Goal: Task Accomplishment & Management: Complete application form

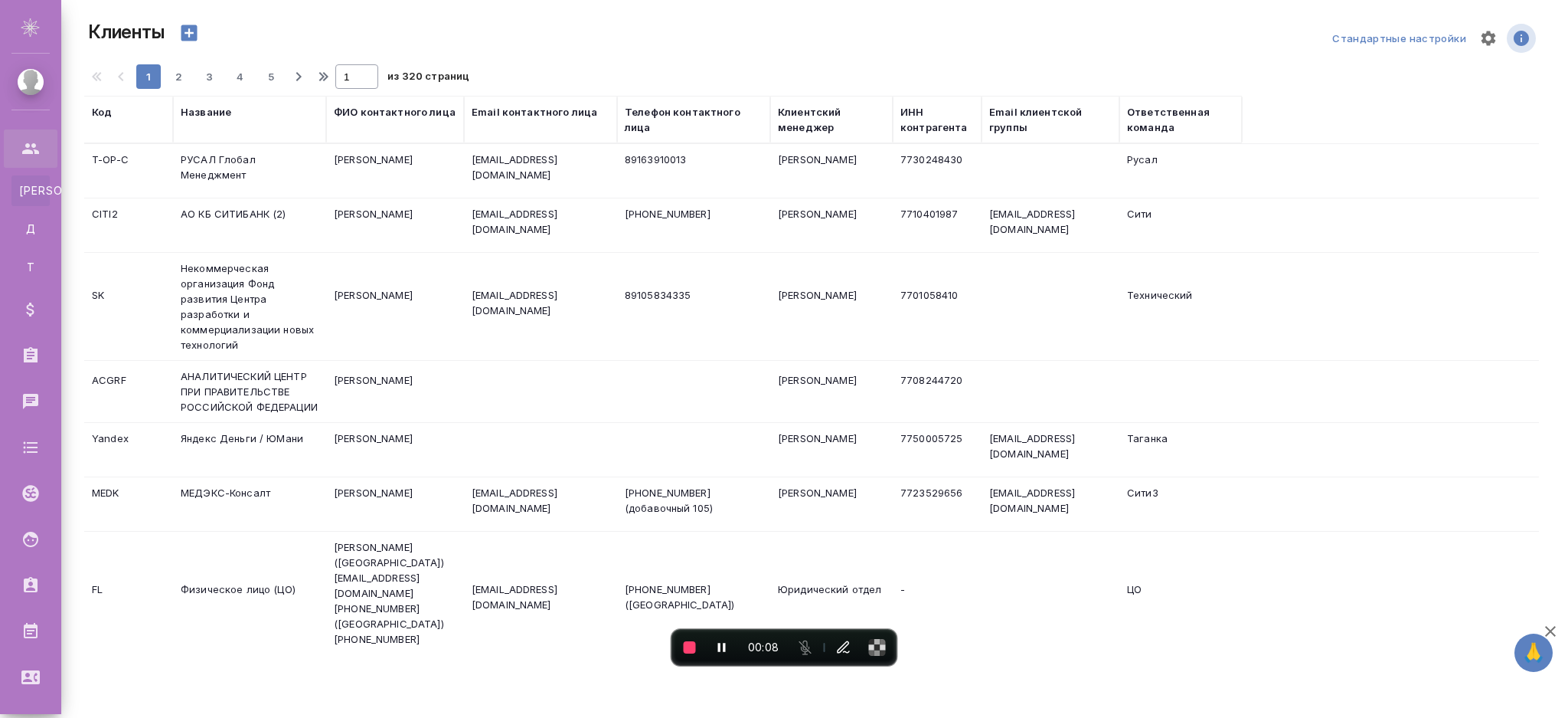
select select "RU"
click at [690, 639] on button "End recording" at bounding box center [689, 647] width 27 height 27
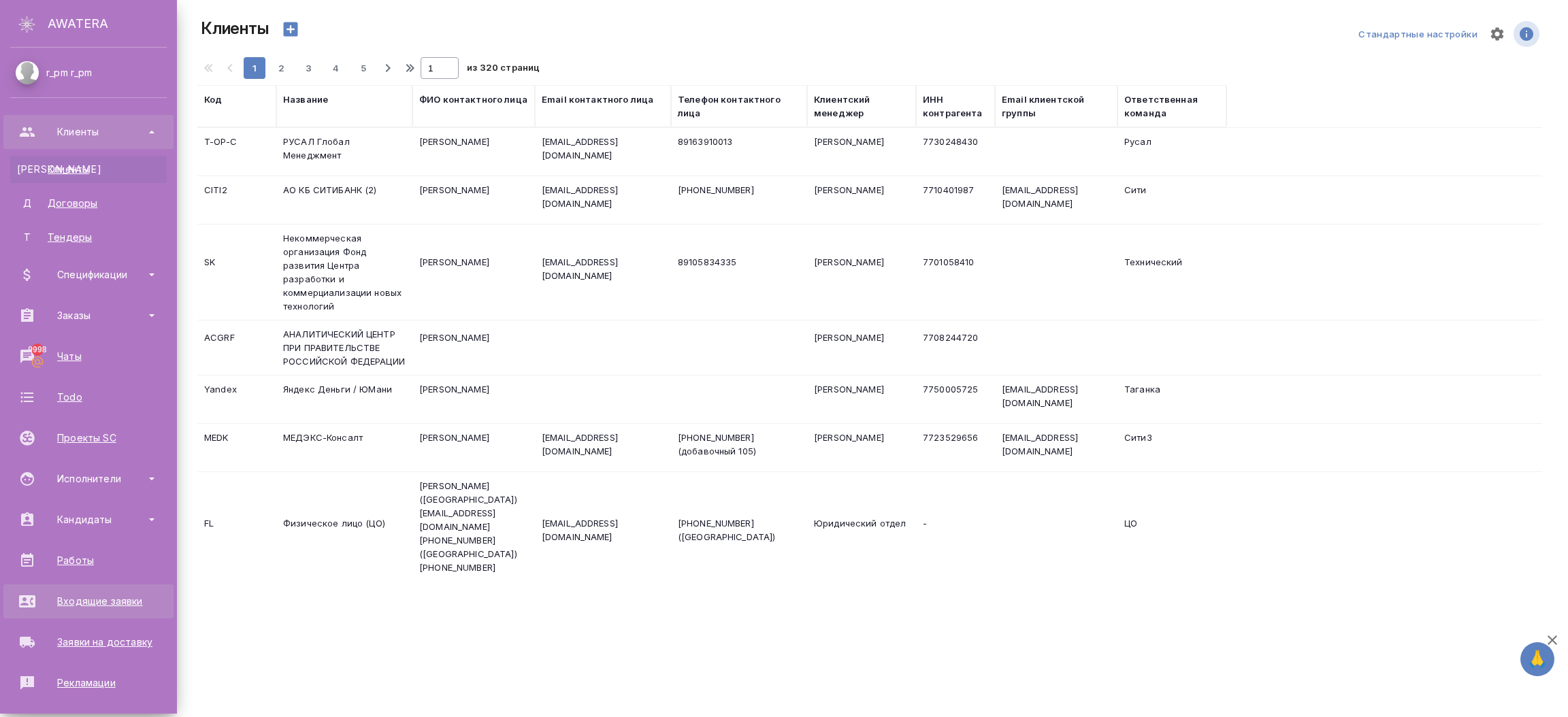
click at [87, 614] on link "Входящие заявки" at bounding box center [88, 601] width 170 height 34
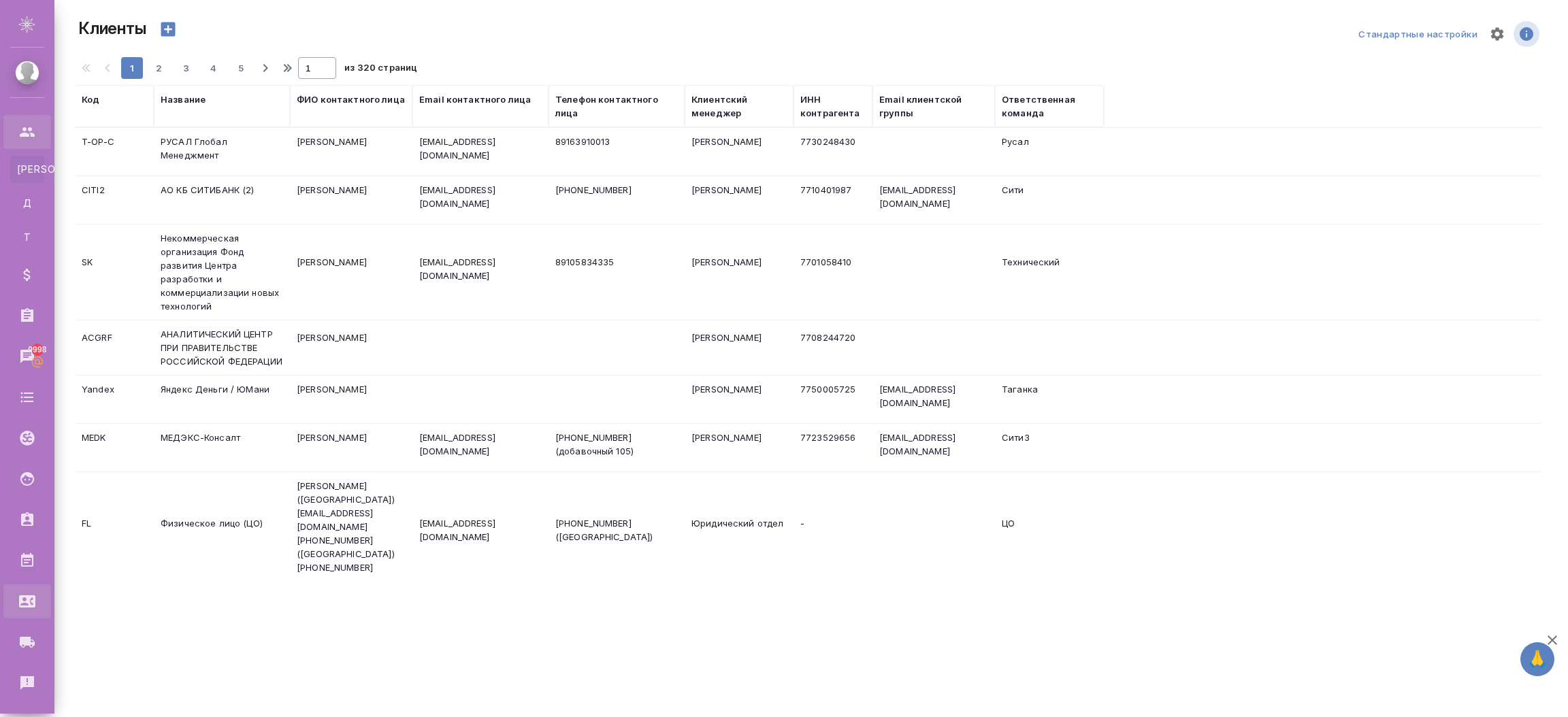
select select "RU"
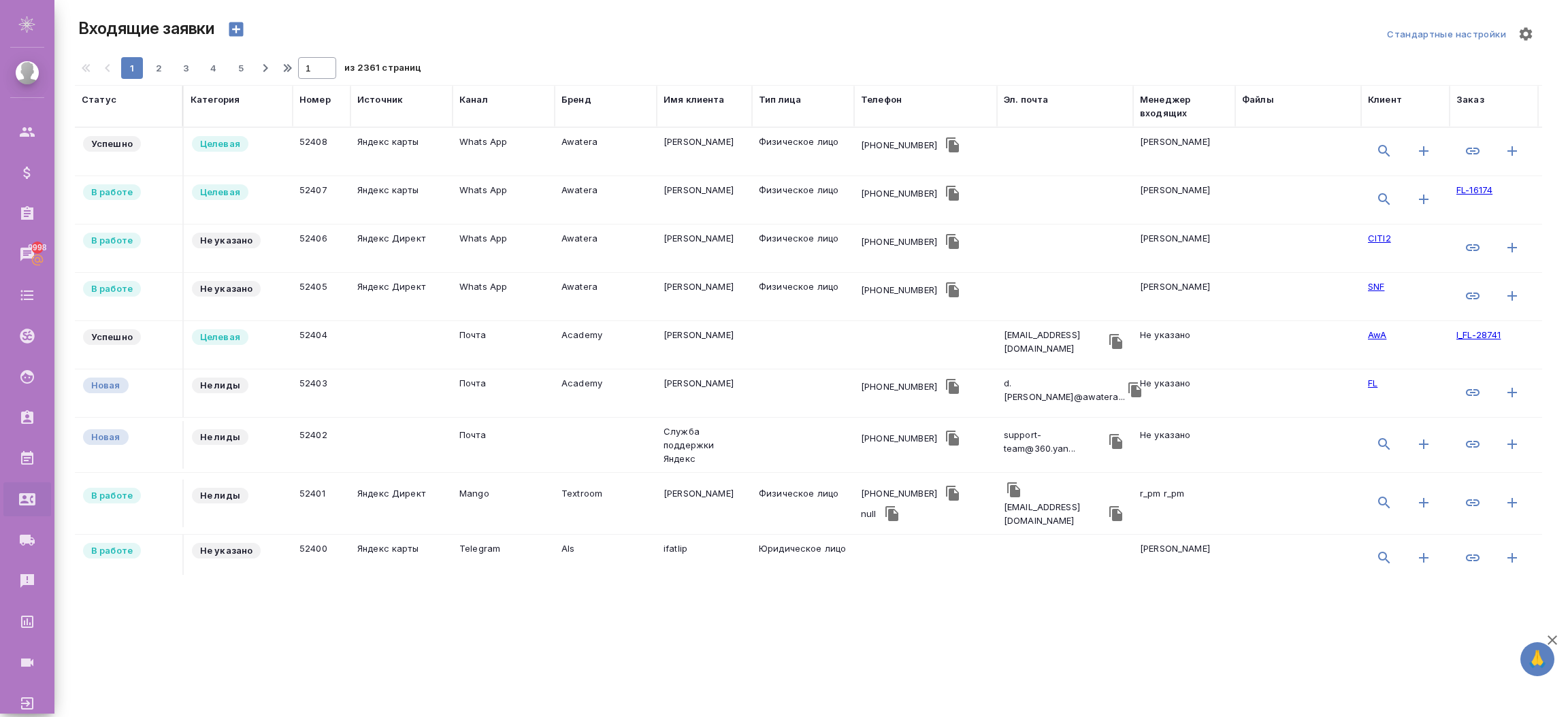
click at [429, 155] on td "Яндекс карты" at bounding box center [402, 152] width 102 height 48
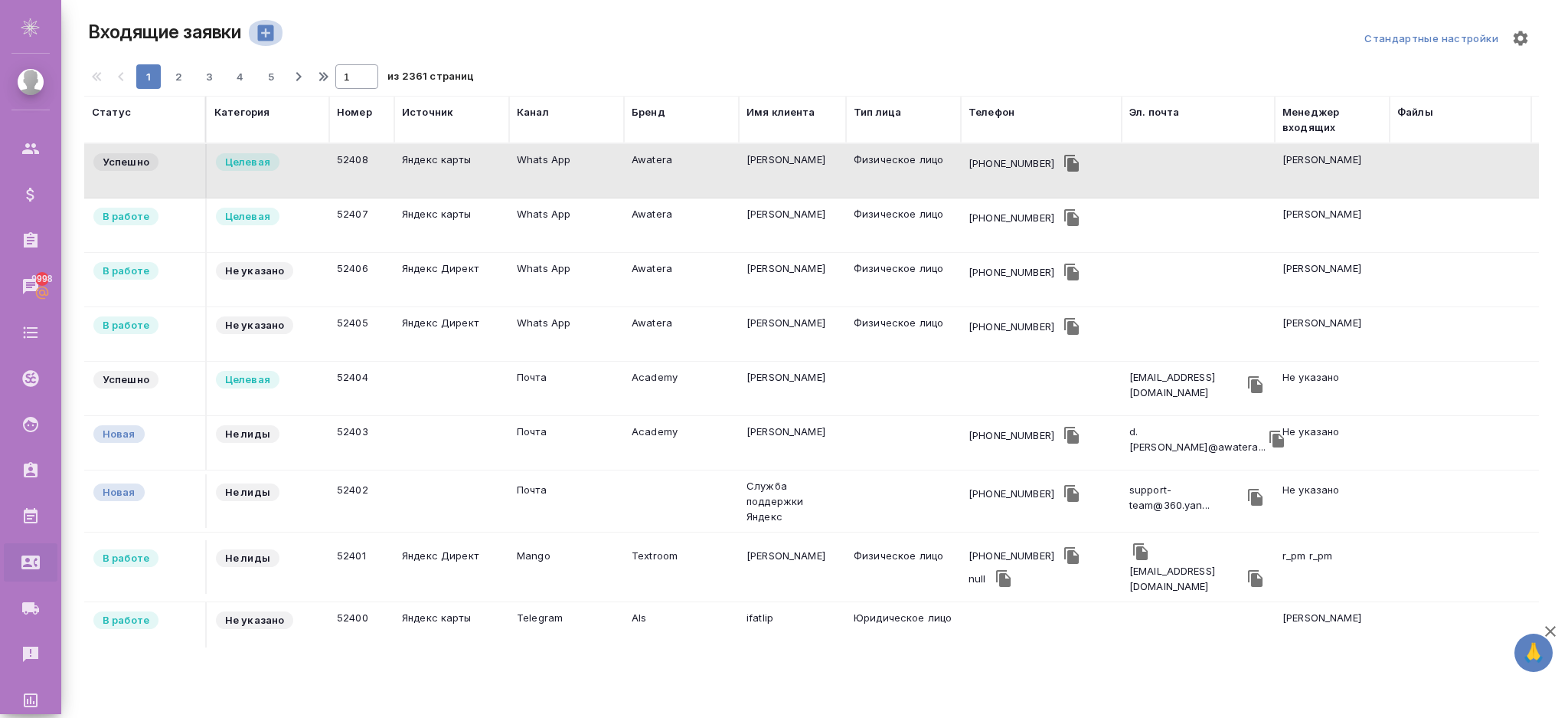
click at [262, 26] on icon "button" at bounding box center [267, 34] width 16 height 16
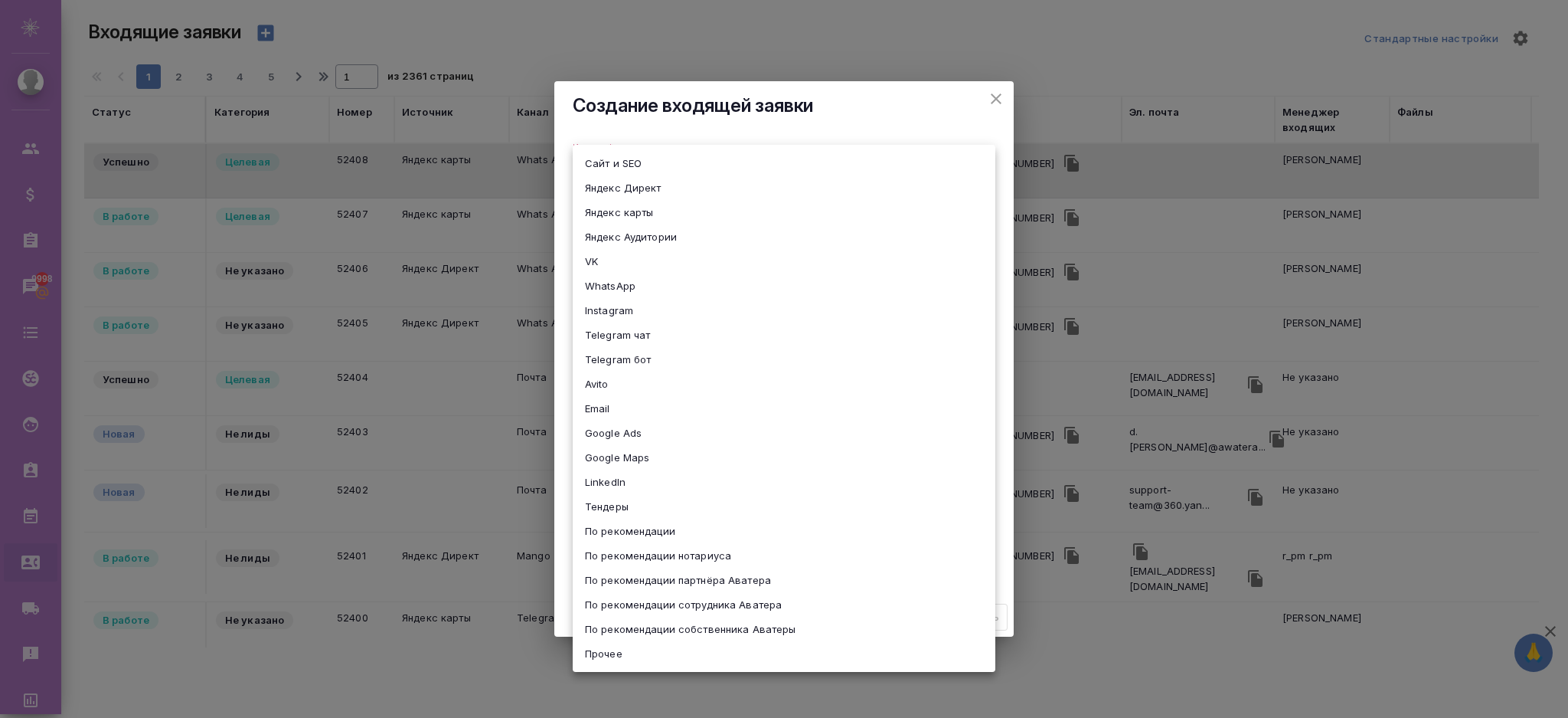
click at [666, 160] on body "🙏 .cls-1 fill:#fff; AWATERA r_pm r_pm Клиенты Спецификации Заказы 9998 Чаты Tod…" at bounding box center [784, 420] width 1568 height 840
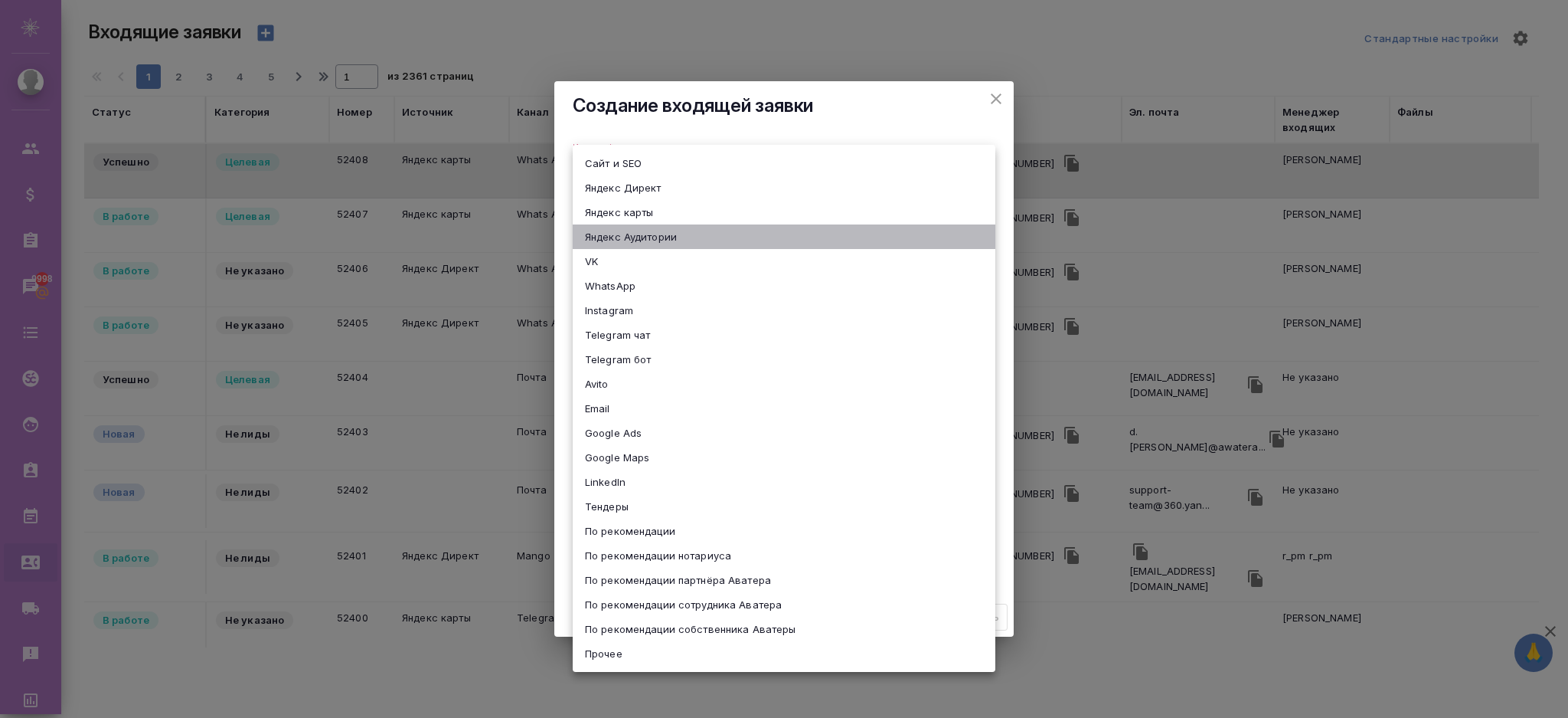
click at [654, 247] on li "Яндекс Аудитории" at bounding box center [784, 237] width 423 height 25
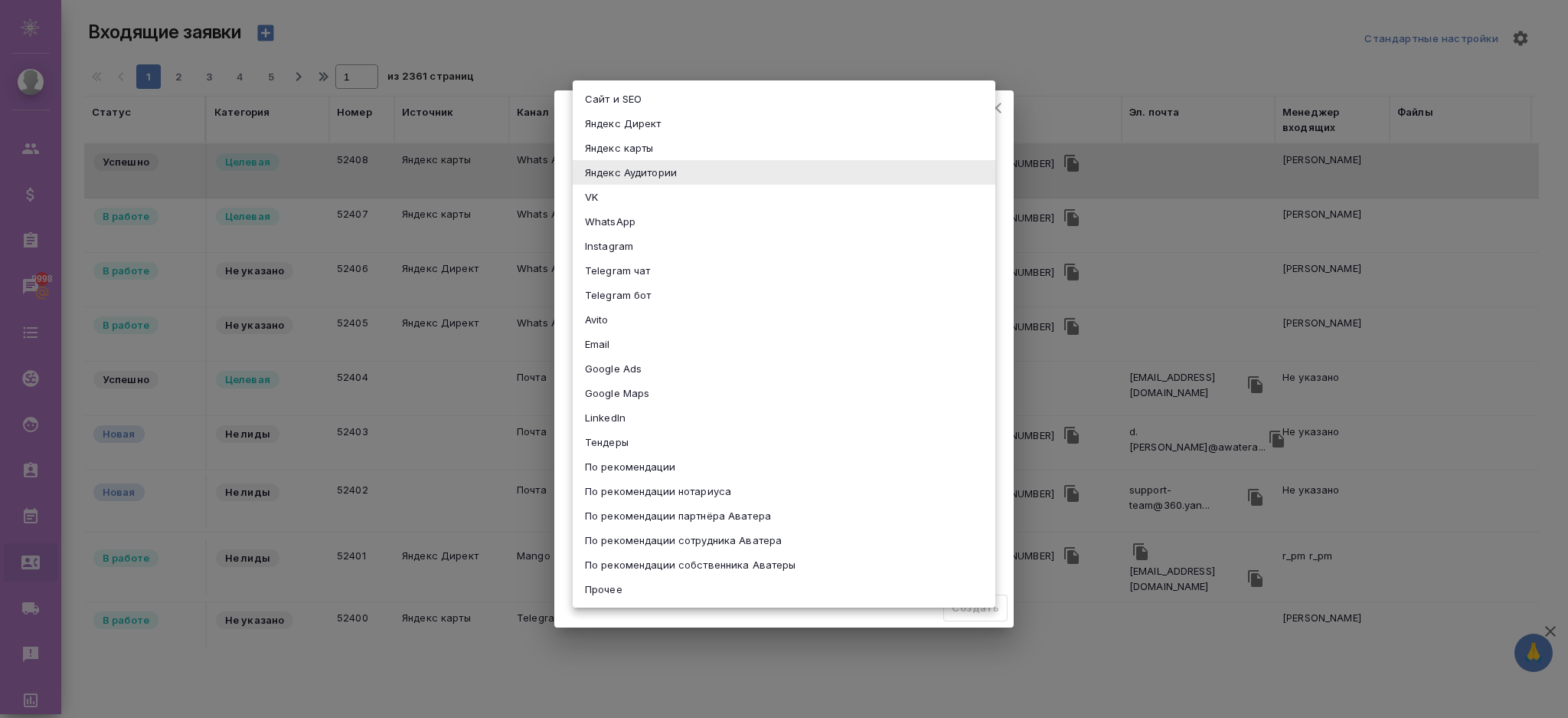
click at [628, 173] on body "🙏 .cls-1 fill:#fff; AWATERA r_pm r_pm Клиенты Спецификации Заказы 9998 Чаты Tod…" at bounding box center [784, 420] width 1568 height 840
click at [624, 203] on li "VK" at bounding box center [784, 196] width 423 height 25
type input "vk"
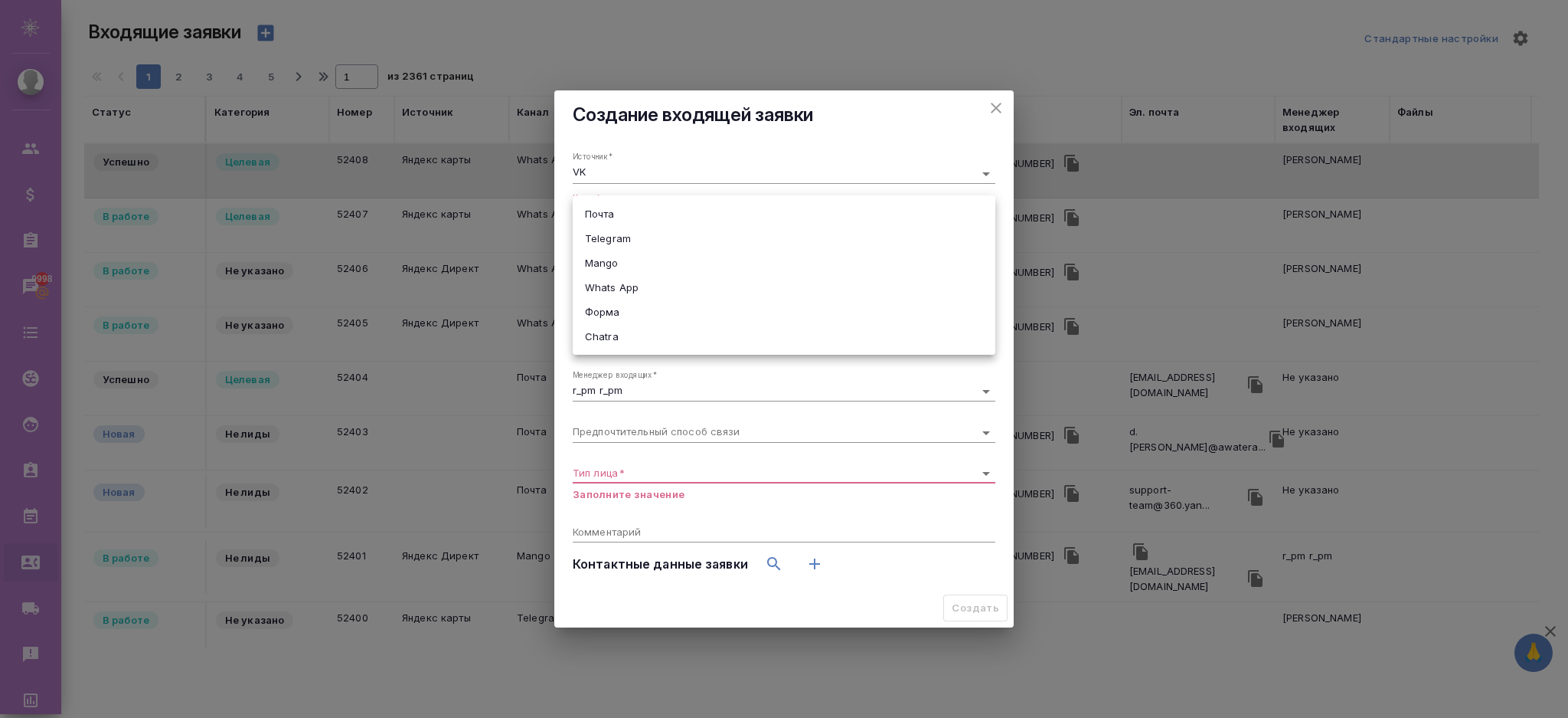
click at [629, 213] on body "🙏 .cls-1 fill:#fff; AWATERA r_pm r_pm Клиенты Спецификации Заказы 9998 Чаты Tod…" at bounding box center [784, 420] width 1568 height 840
click at [633, 255] on li "Mango" at bounding box center [784, 262] width 423 height 25
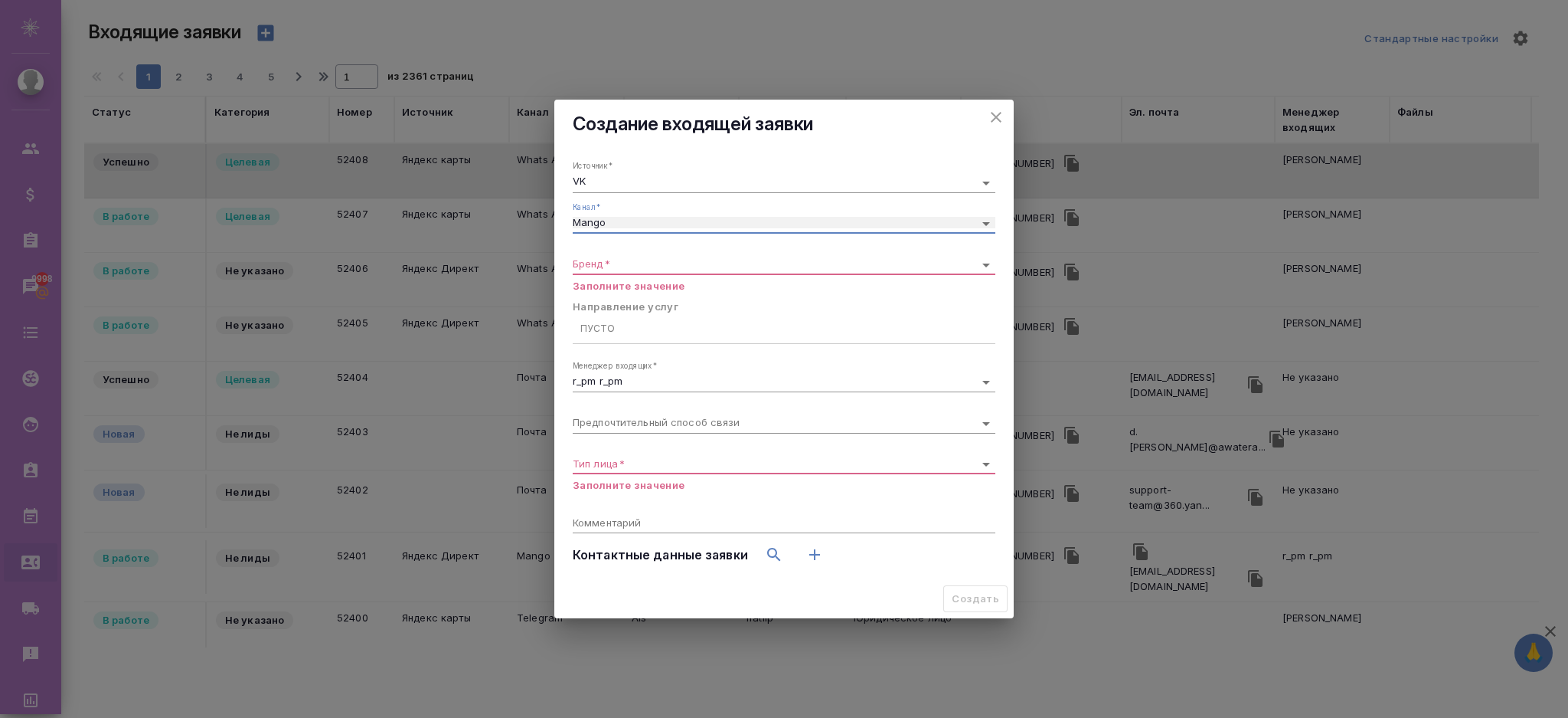
type input "6374e594cd4a952bacdba9aa"
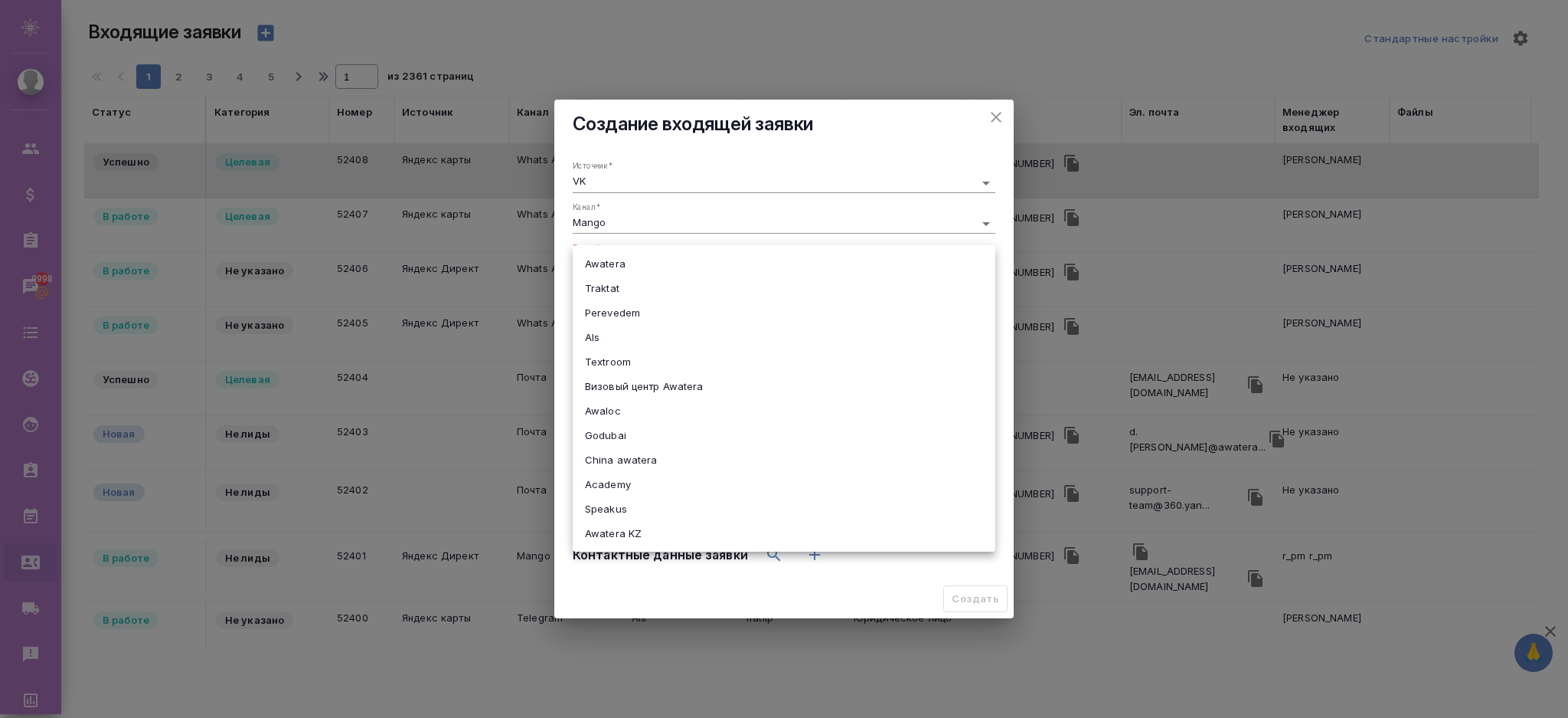
click at [646, 263] on body "🙏 .cls-1 fill:#fff; AWATERA r_pm r_pm Клиенты Спецификации Заказы 9998 Чаты Tod…" at bounding box center [784, 420] width 1568 height 840
click at [626, 261] on li "Awatera" at bounding box center [784, 263] width 423 height 25
type input "awatera"
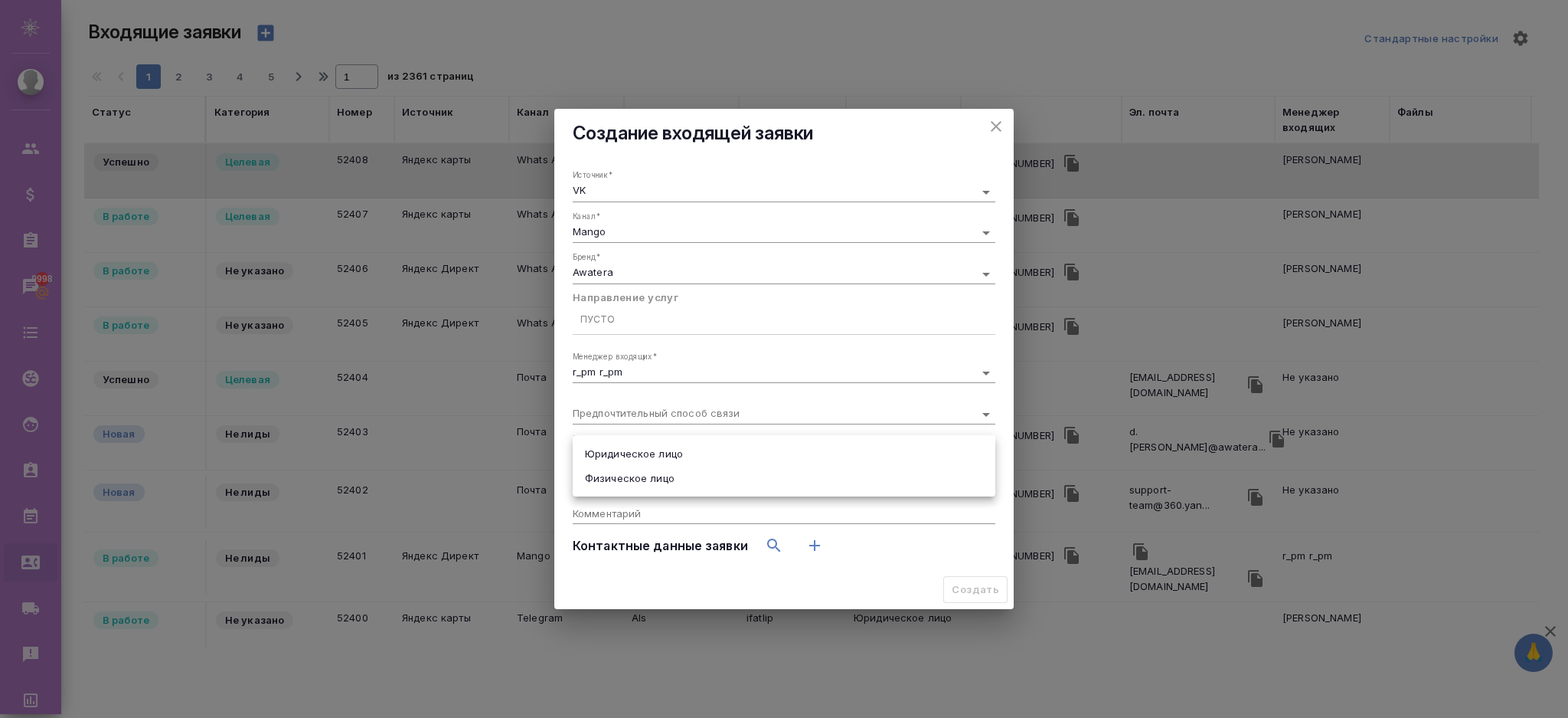
click at [639, 453] on body "🙏 .cls-1 fill:#fff; AWATERA r_pm r_pm Клиенты Спецификации Заказы 9998 Чаты Tod…" at bounding box center [784, 420] width 1568 height 840
click at [639, 455] on li "Юридическое лицо" at bounding box center [784, 453] width 423 height 25
type input "company"
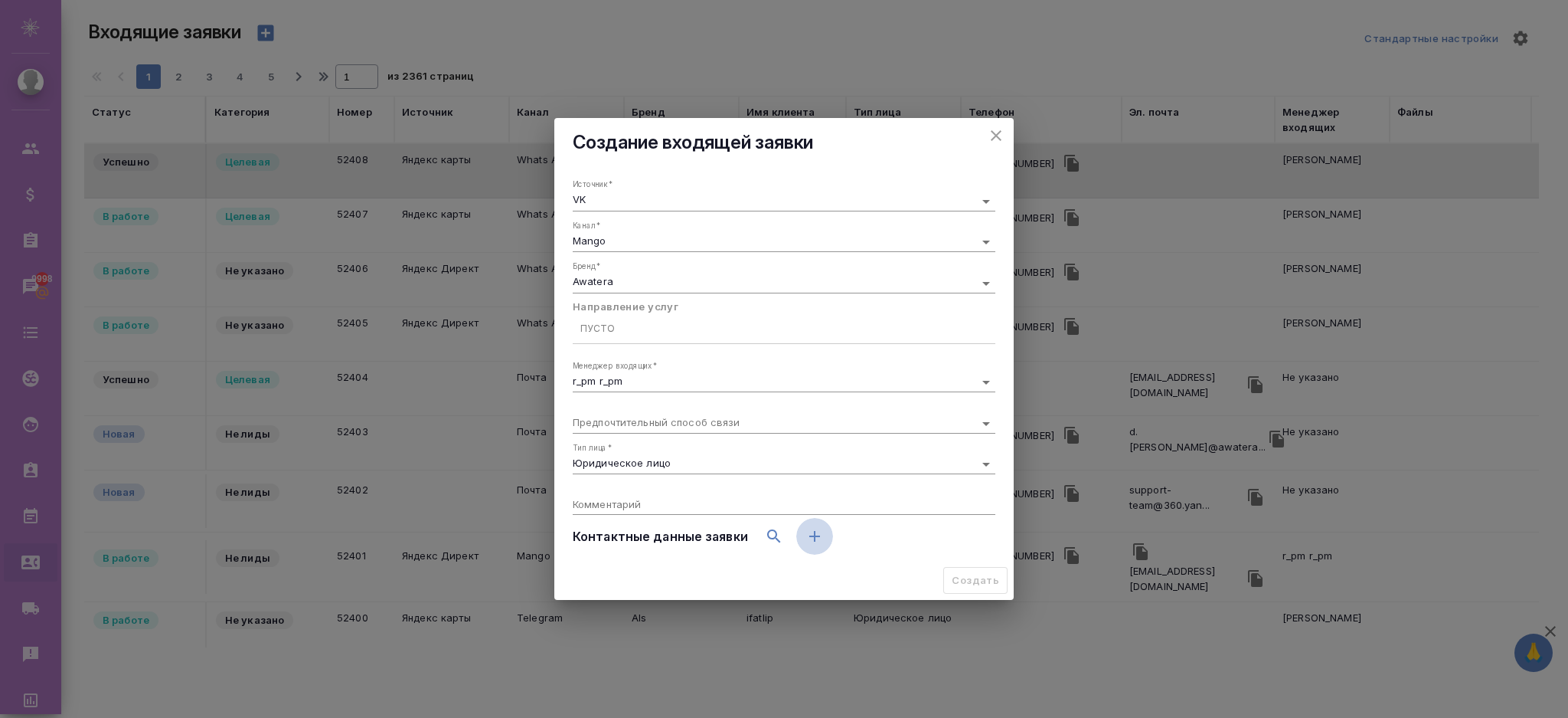
click at [805, 538] on icon "button" at bounding box center [815, 536] width 18 height 18
select select "RU"
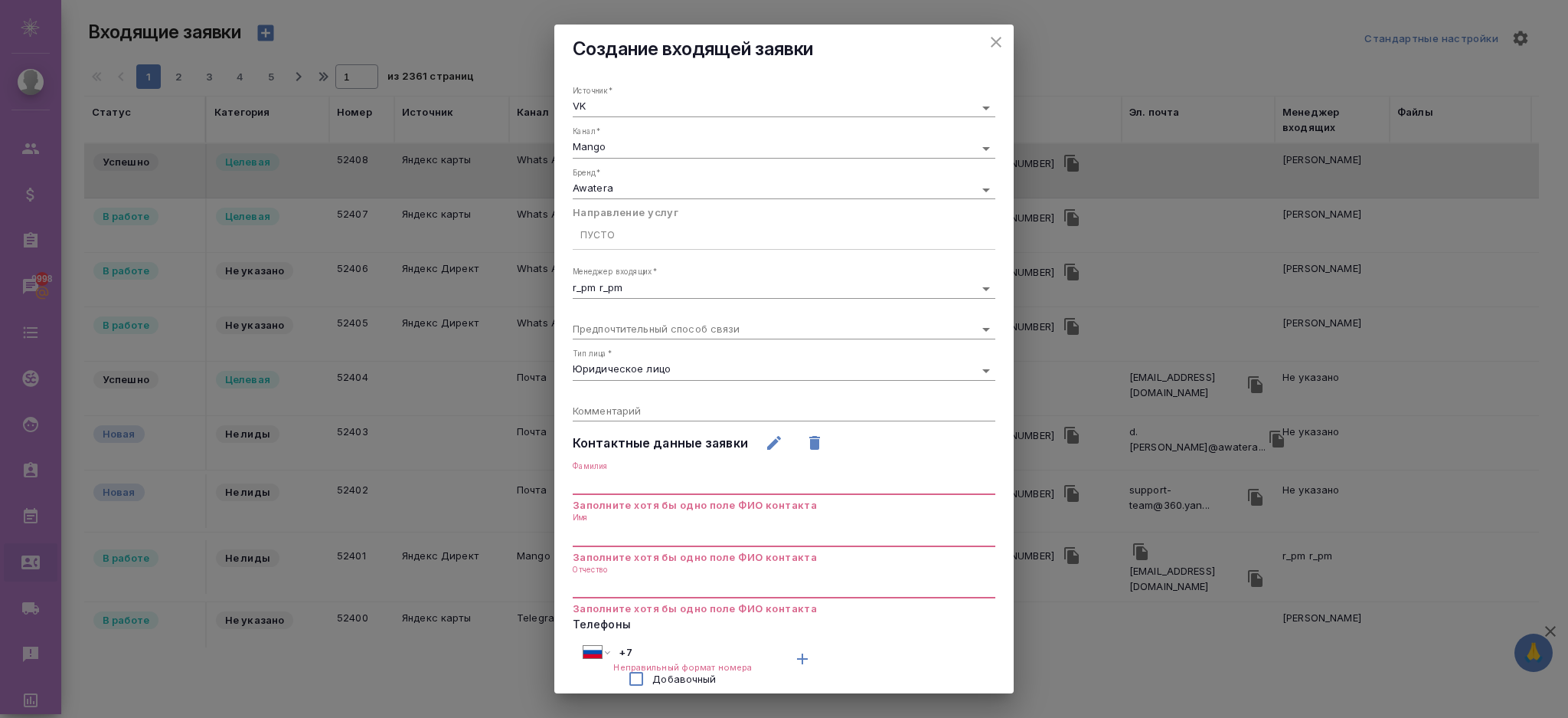
click at [690, 497] on p "Заполните хотя бы одно поле ФИО контакта" at bounding box center [784, 504] width 423 height 16
click at [675, 482] on input "text" at bounding box center [784, 483] width 423 height 21
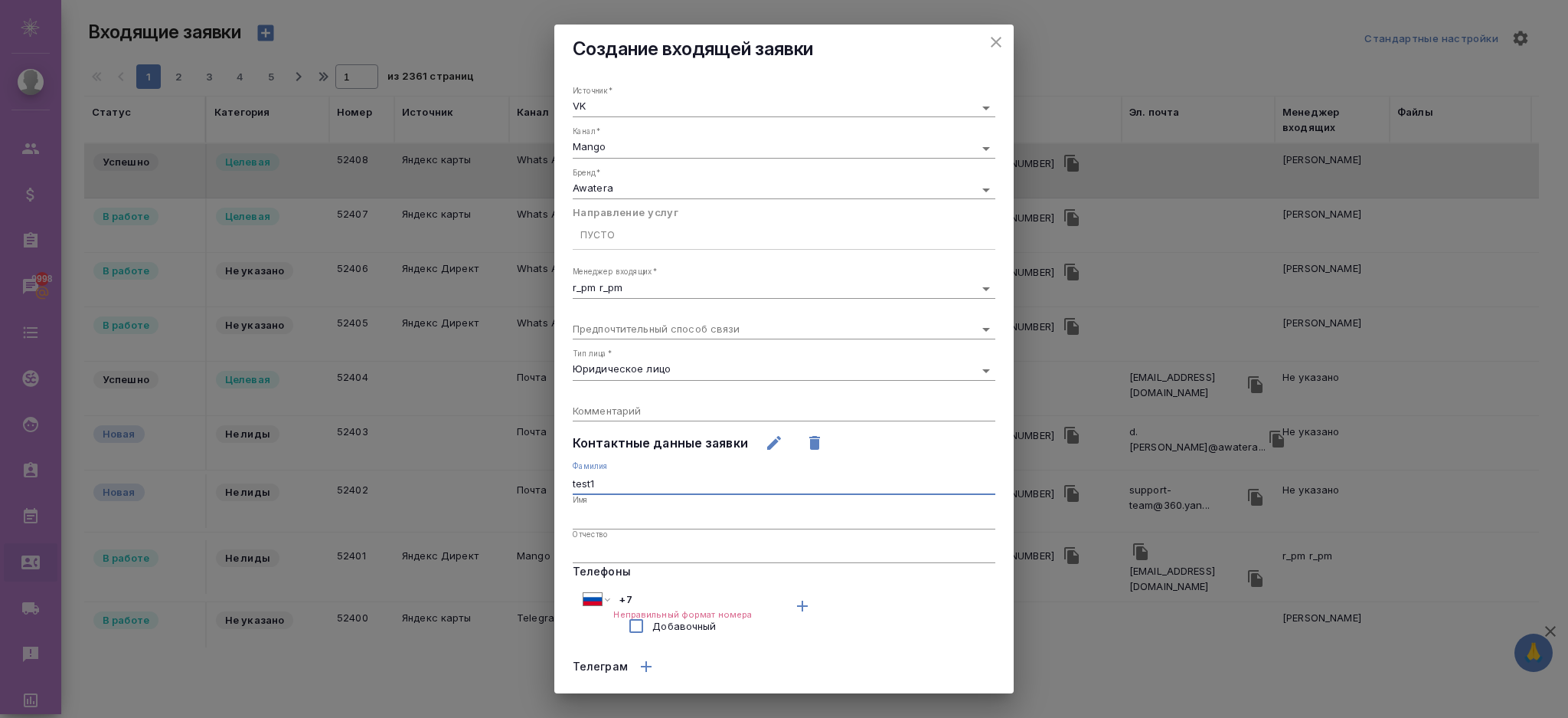
drag, startPoint x: 669, startPoint y: 484, endPoint x: 467, endPoint y: 524, distance: 205.9
click at [467, 524] on div "Создание входящей заявки Источник   * VK vk Канал   * Mango 6374e594cd4a952bacd…" at bounding box center [784, 359] width 1568 height 718
type input "test1"
click at [577, 548] on input "text" at bounding box center [784, 552] width 423 height 21
paste input "test1"
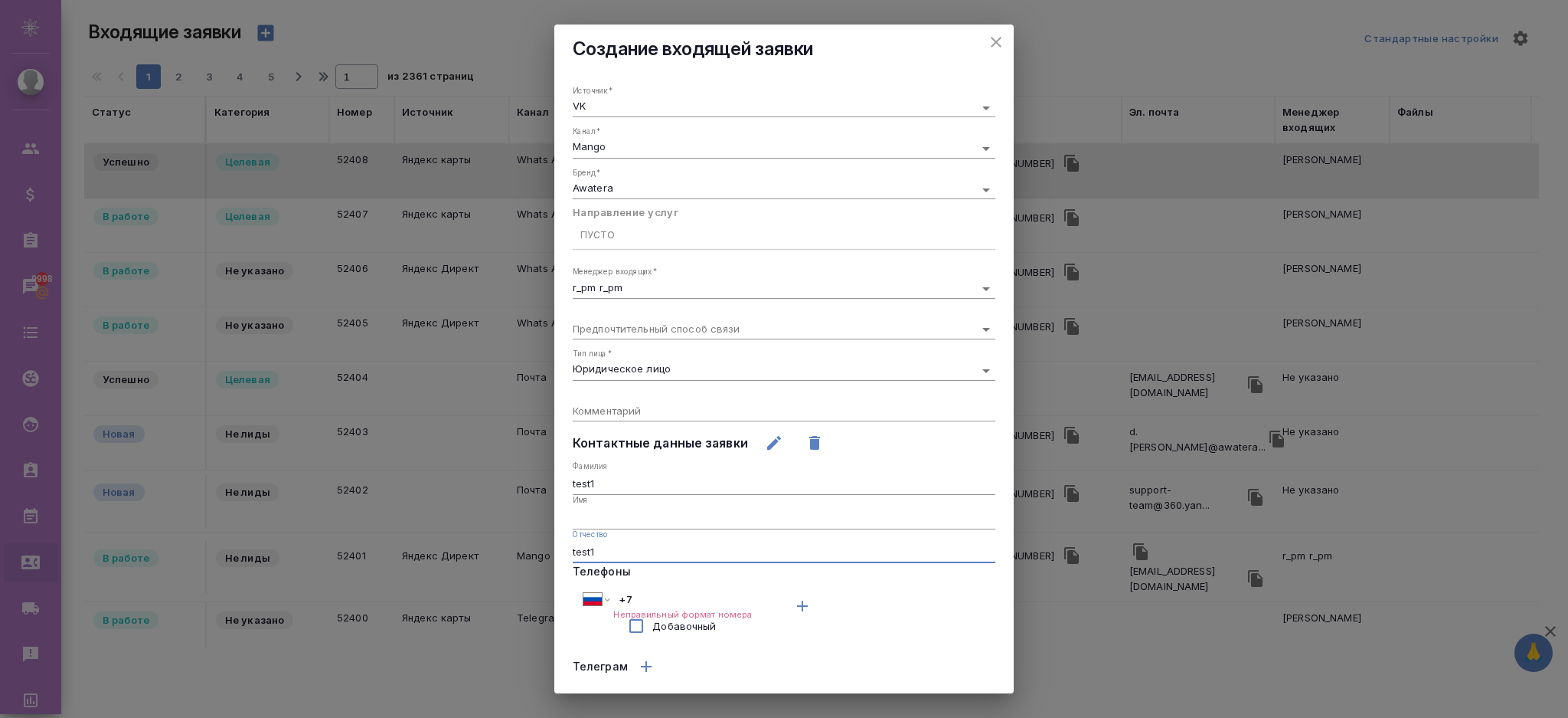
type input "test1"
click at [679, 596] on input "+7" at bounding box center [693, 599] width 160 height 22
type input "+7 923 049 56 98"
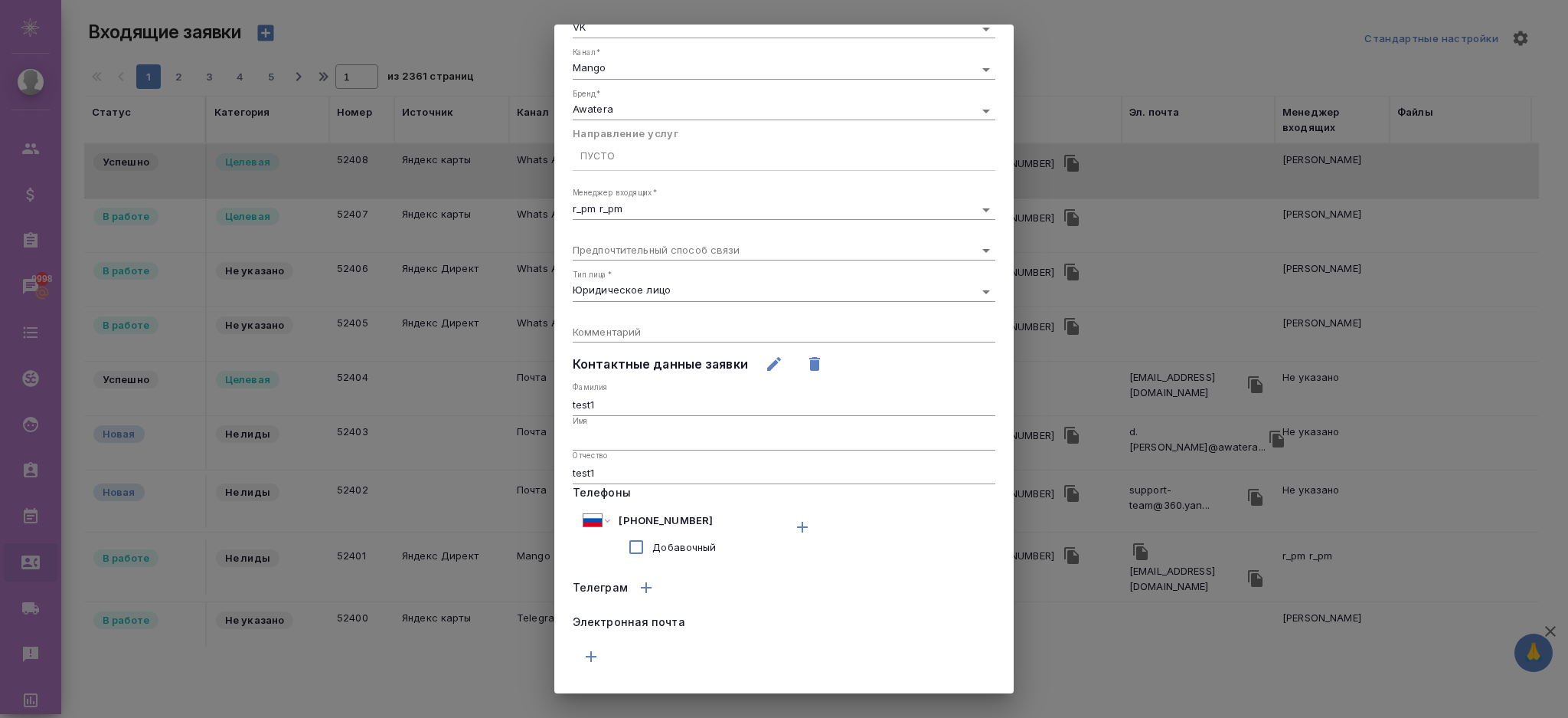
scroll to position [111, 0]
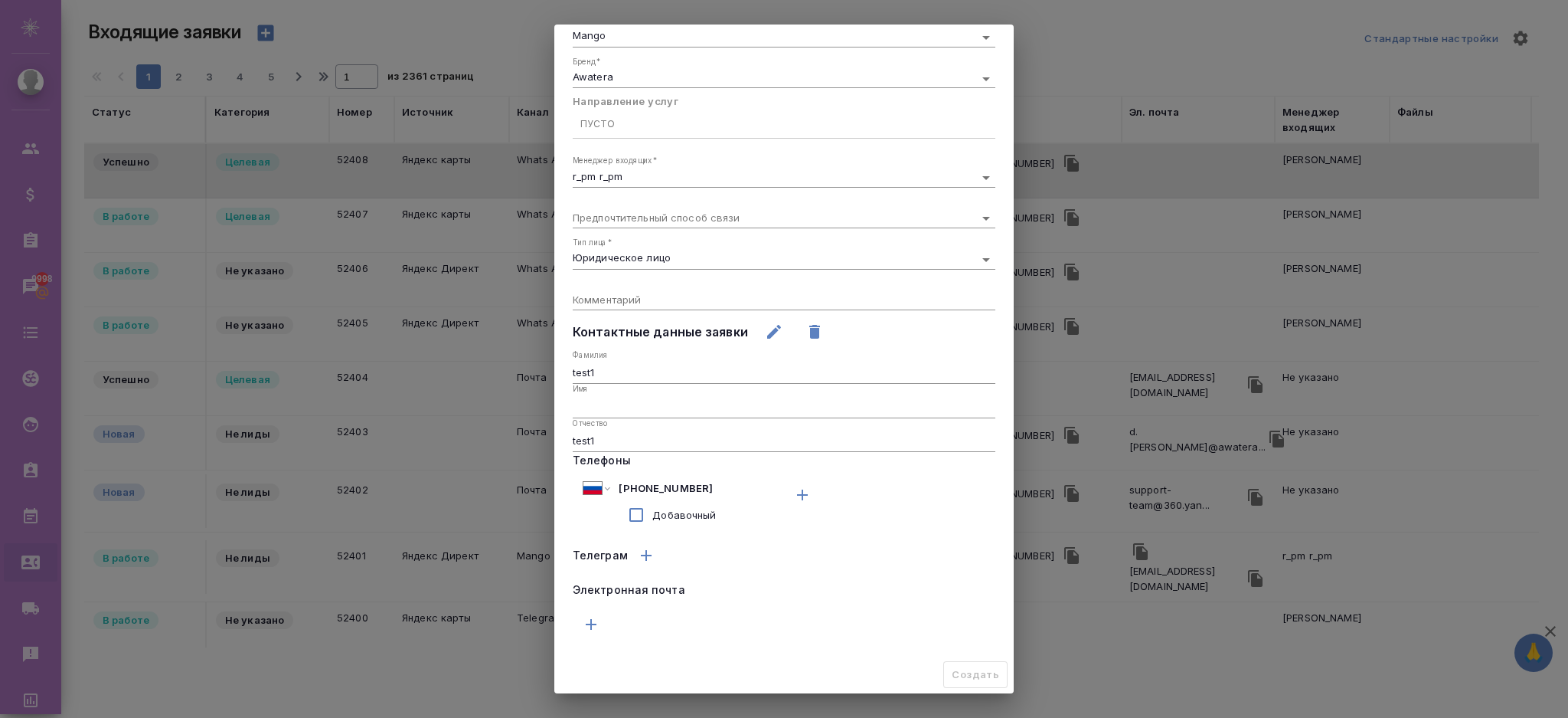
click at [614, 127] on div "Пусто" at bounding box center [784, 123] width 423 height 22
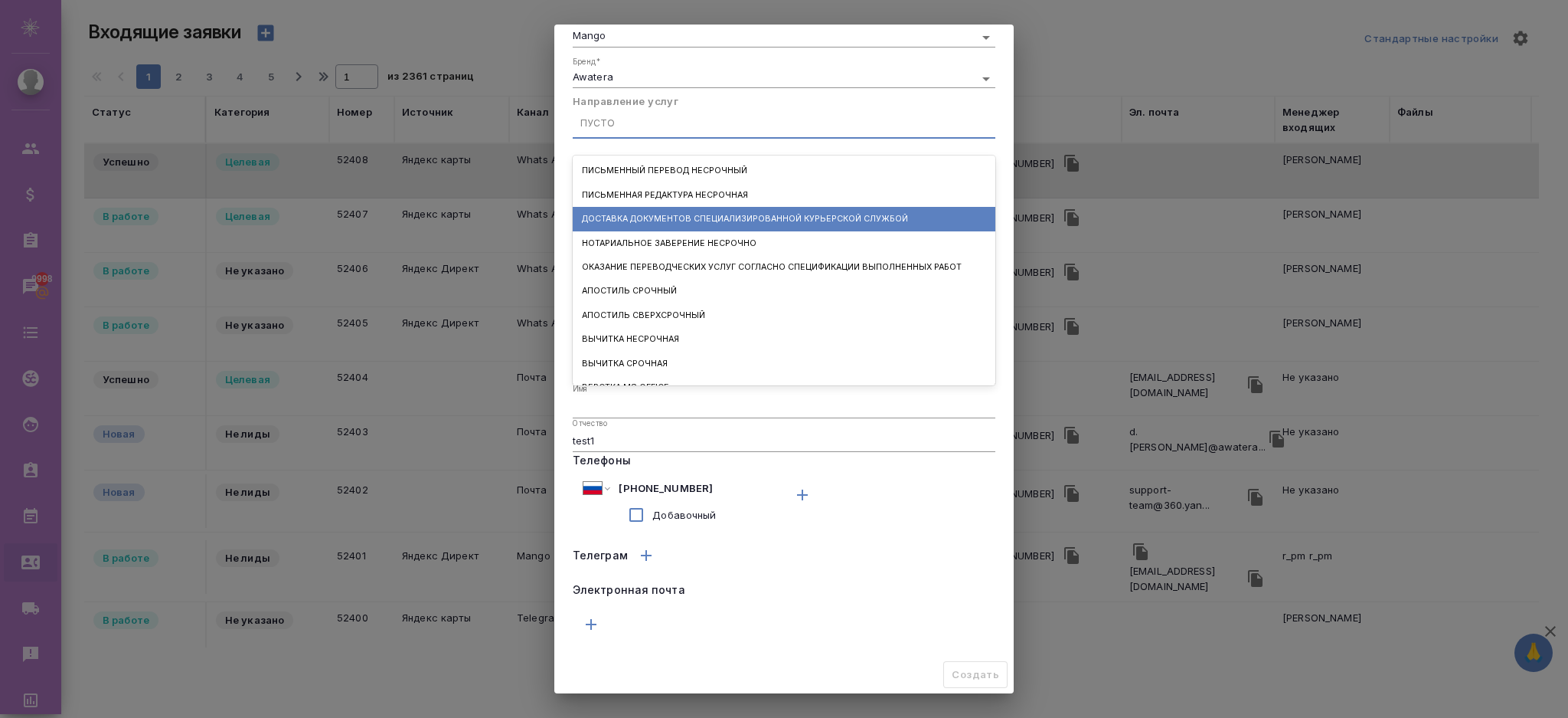
click at [621, 208] on div "Доставка документов специализированной курьерской службой" at bounding box center [784, 218] width 423 height 24
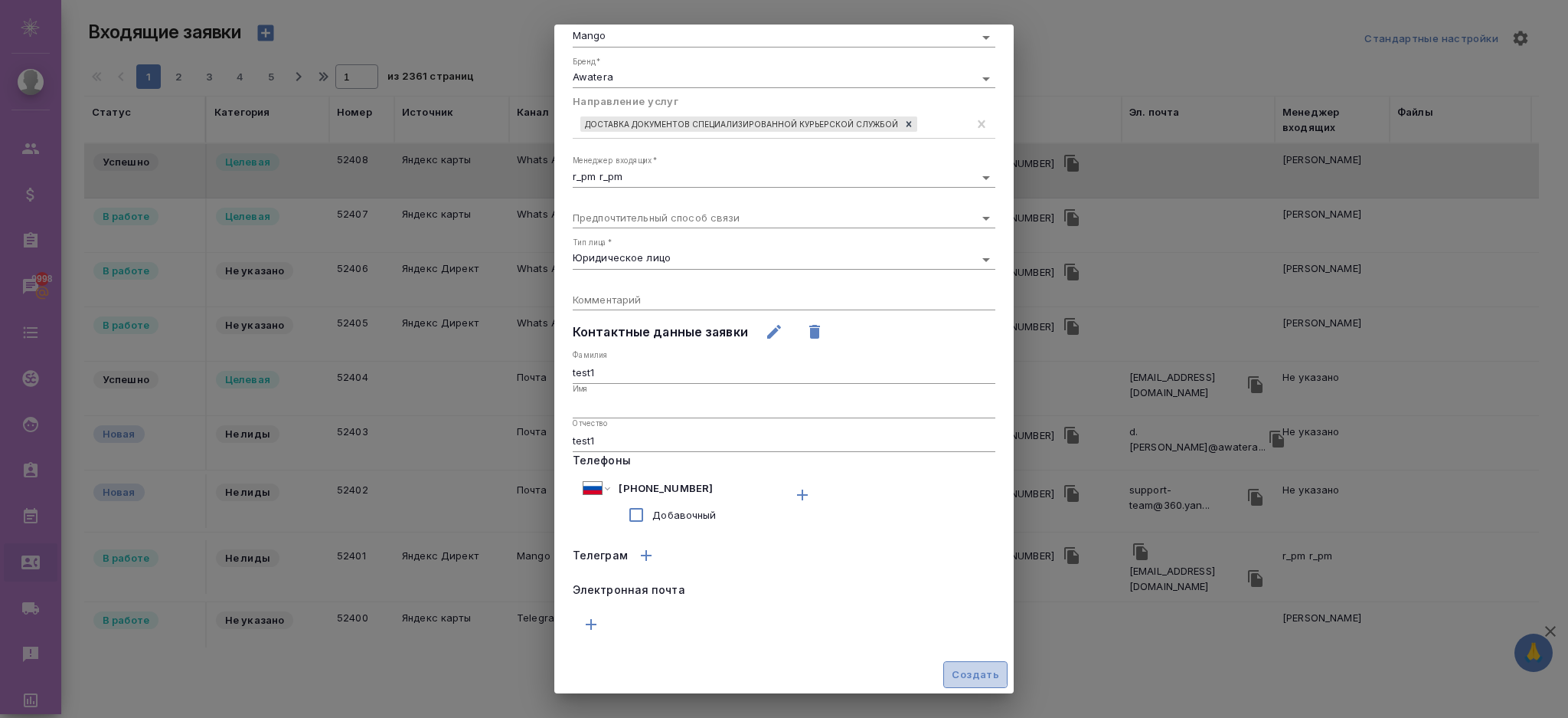
click at [963, 672] on span "Создать" at bounding box center [975, 674] width 47 height 17
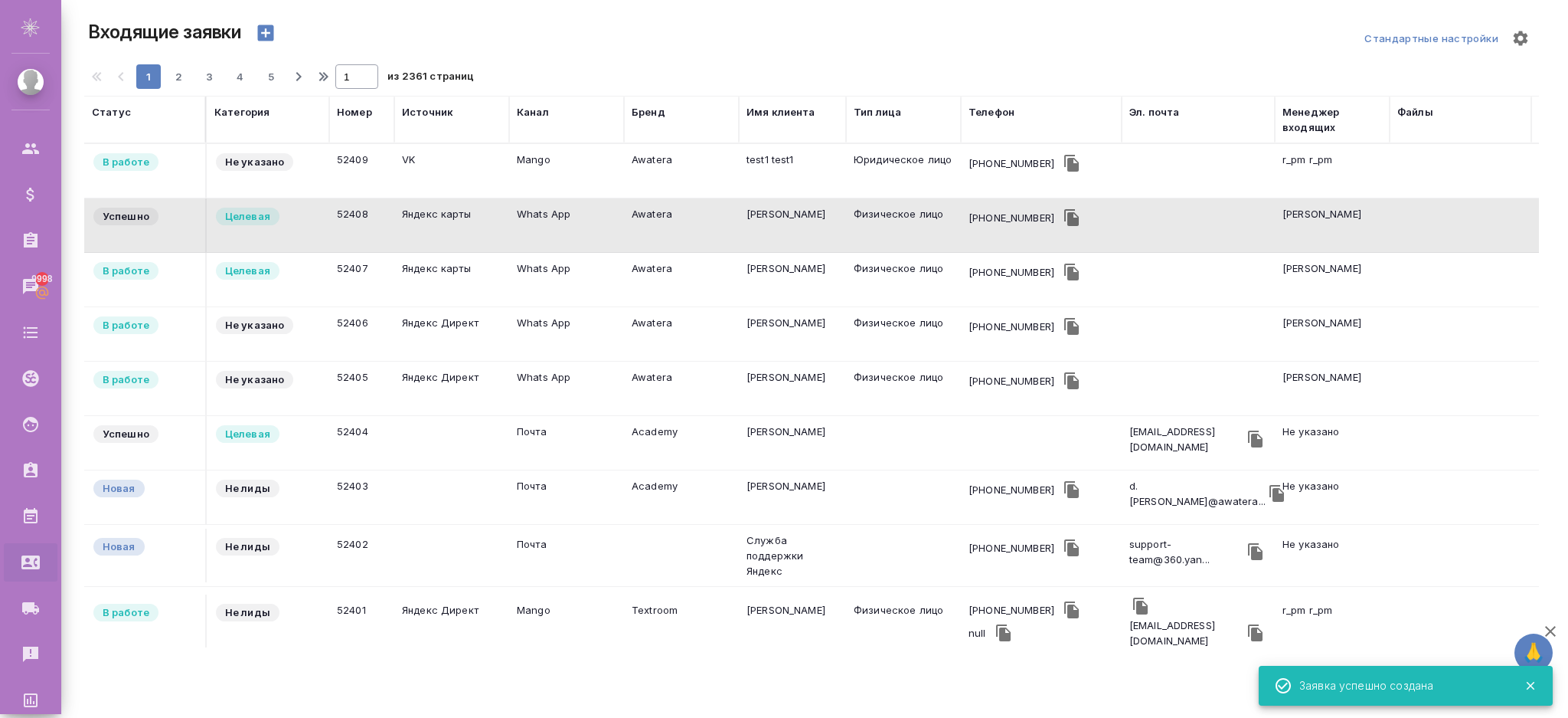
click at [579, 184] on td "Mango" at bounding box center [567, 171] width 115 height 54
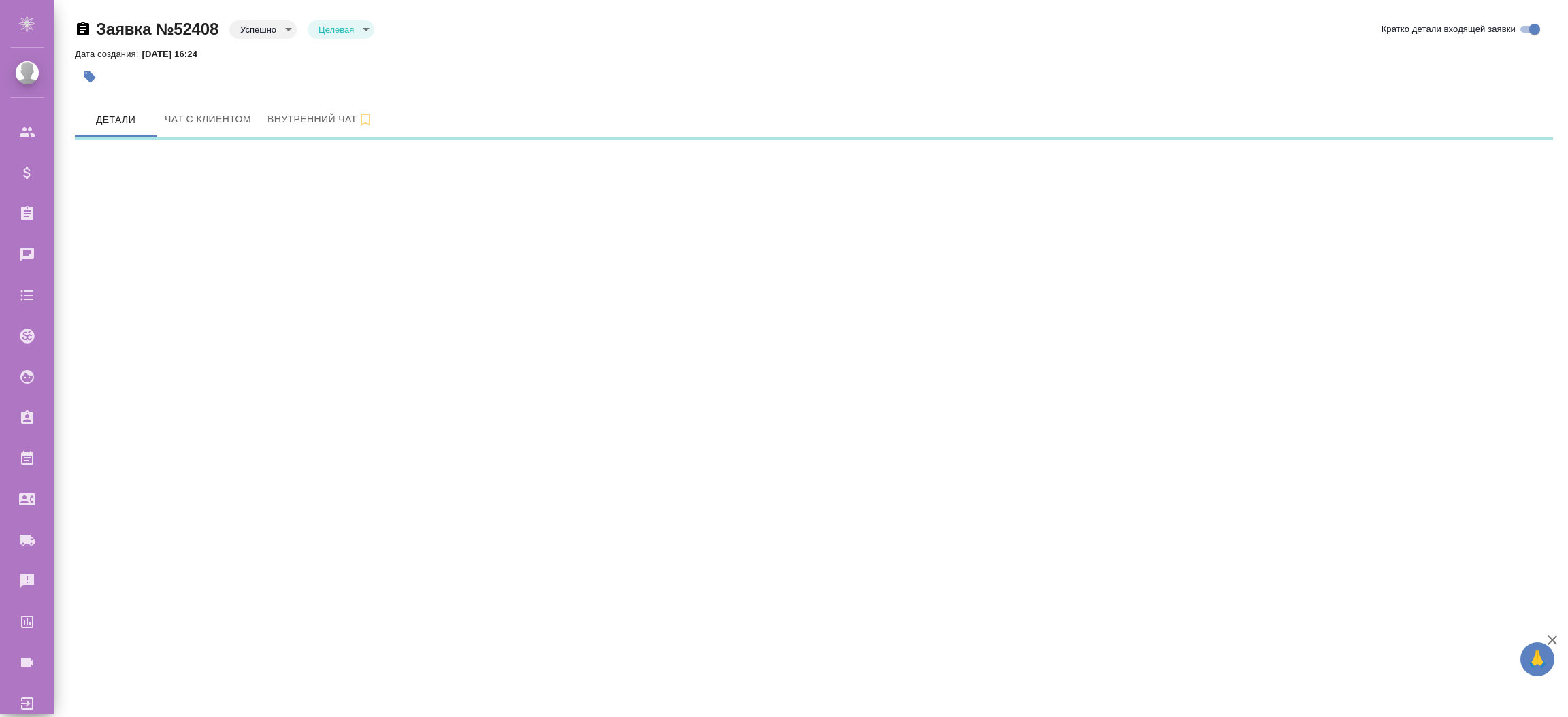
select select "RU"
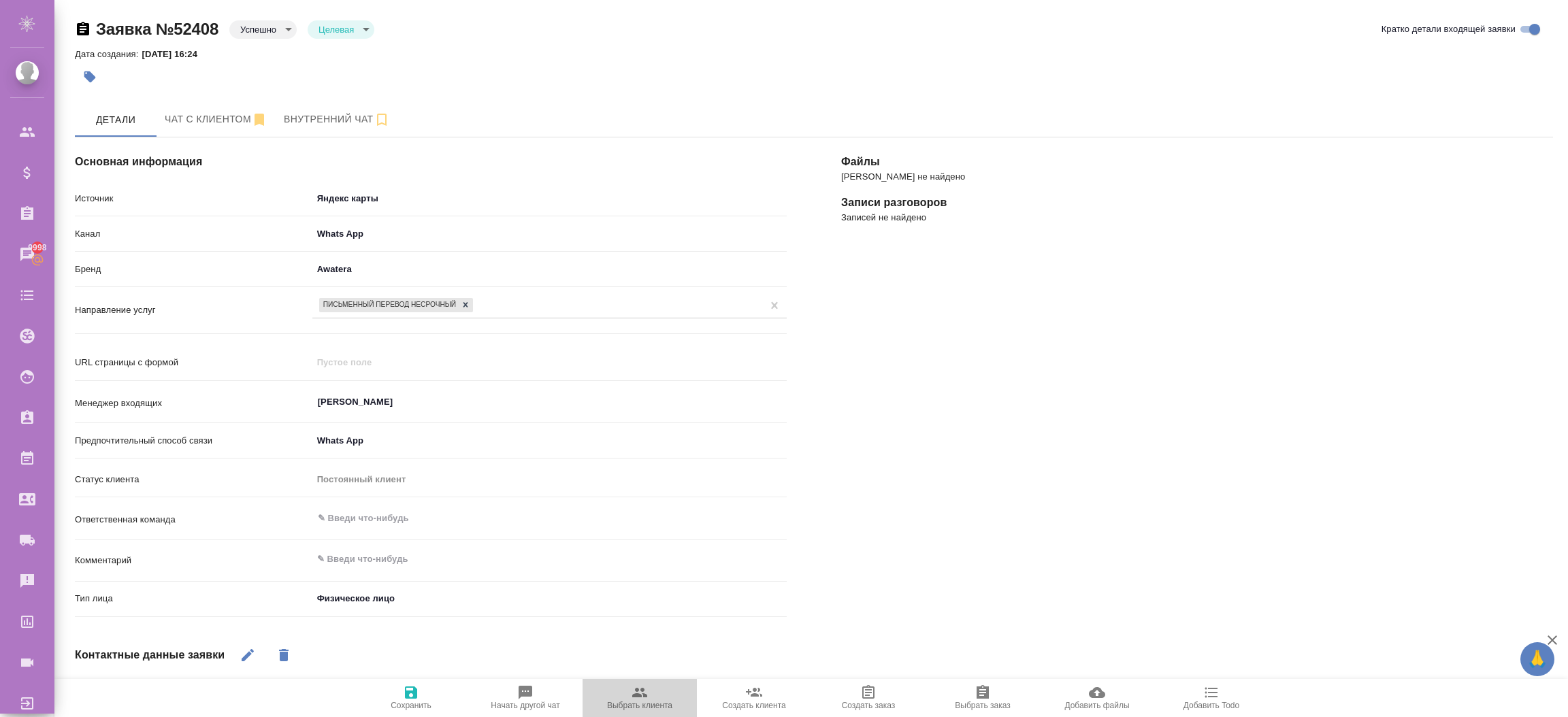
click at [644, 703] on span "Выбрать клиента" at bounding box center [640, 706] width 65 height 10
type textarea "x"
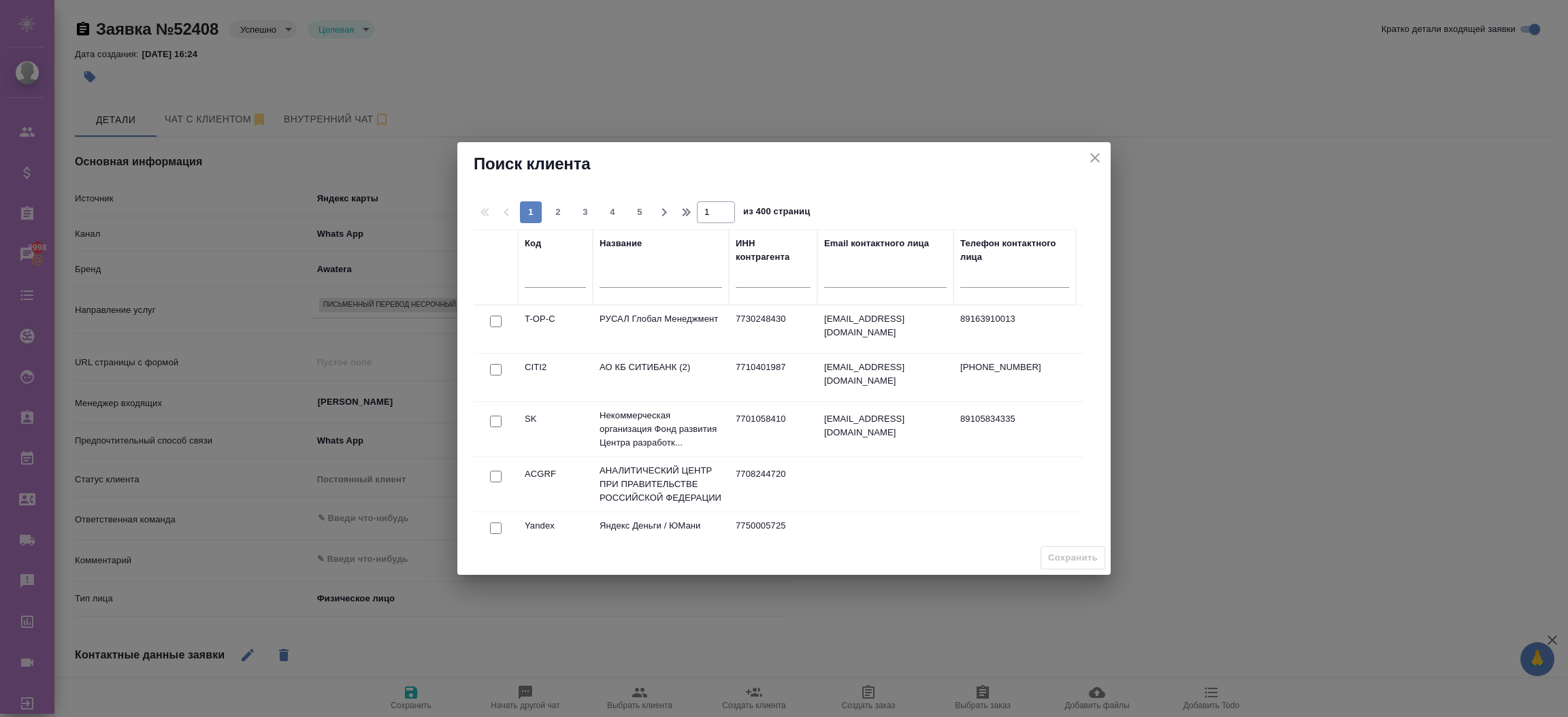
click at [491, 327] on input "checkbox" at bounding box center [496, 321] width 11 height 11
checkbox input "true"
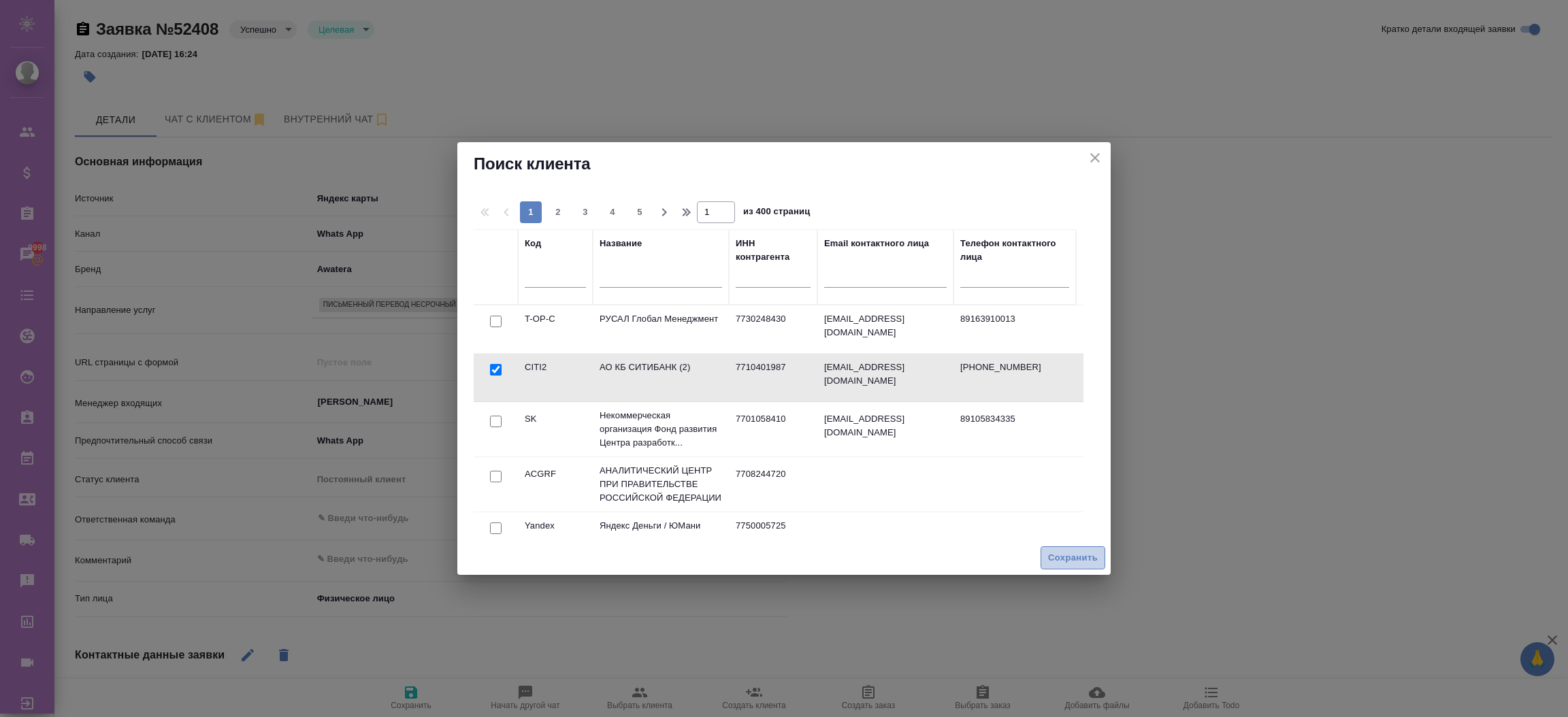
click at [1052, 551] on span "Сохранить" at bounding box center [1072, 557] width 50 height 15
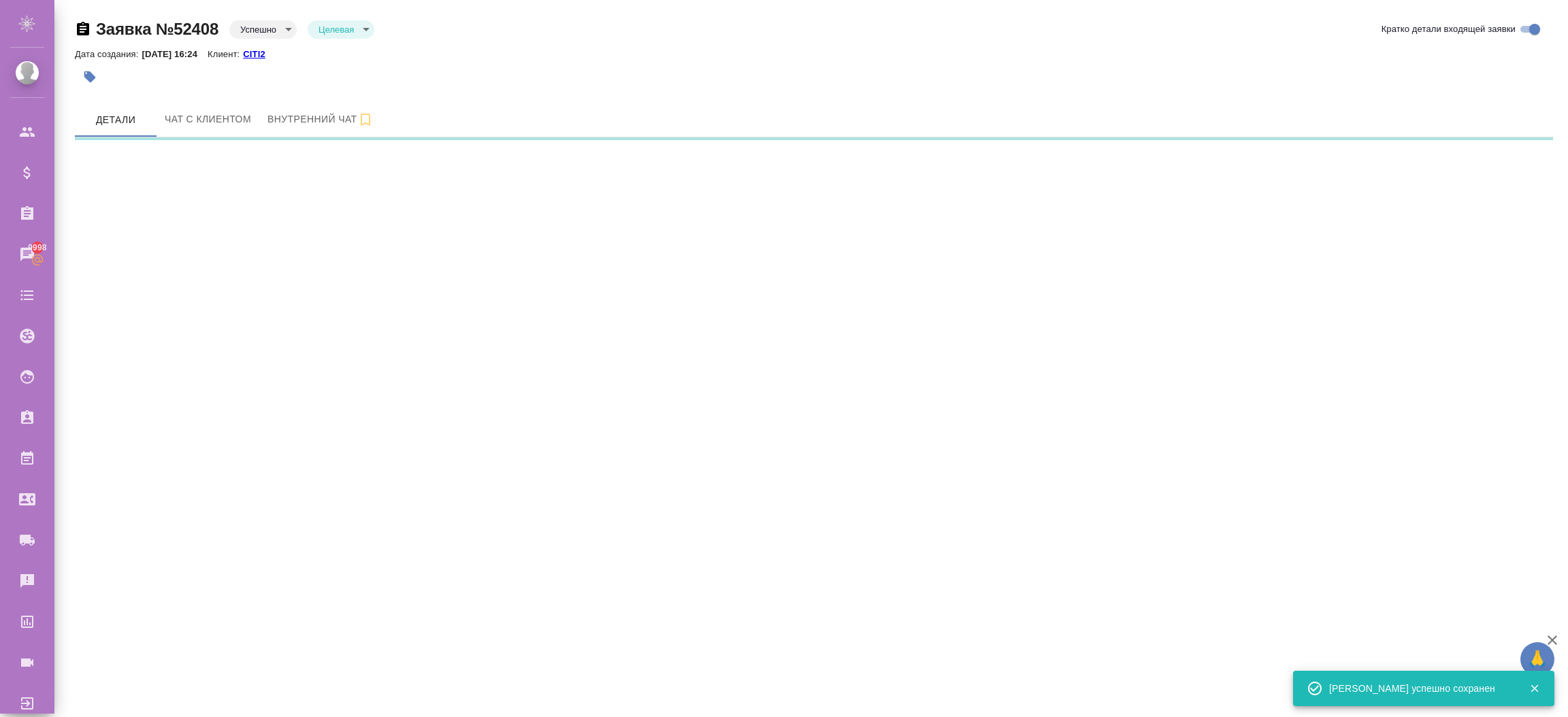
select select "RU"
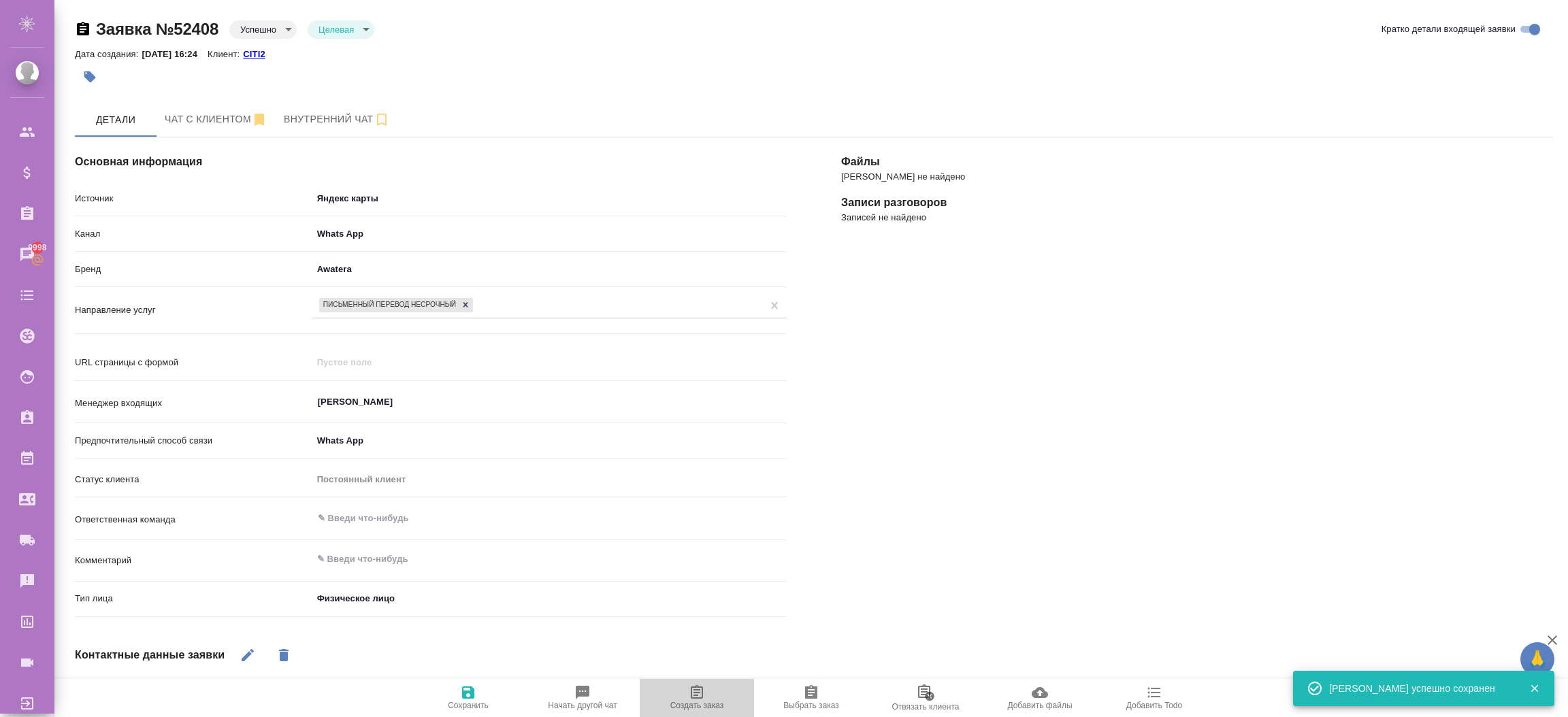
click at [693, 689] on icon "button" at bounding box center [697, 693] width 16 height 16
type textarea "x"
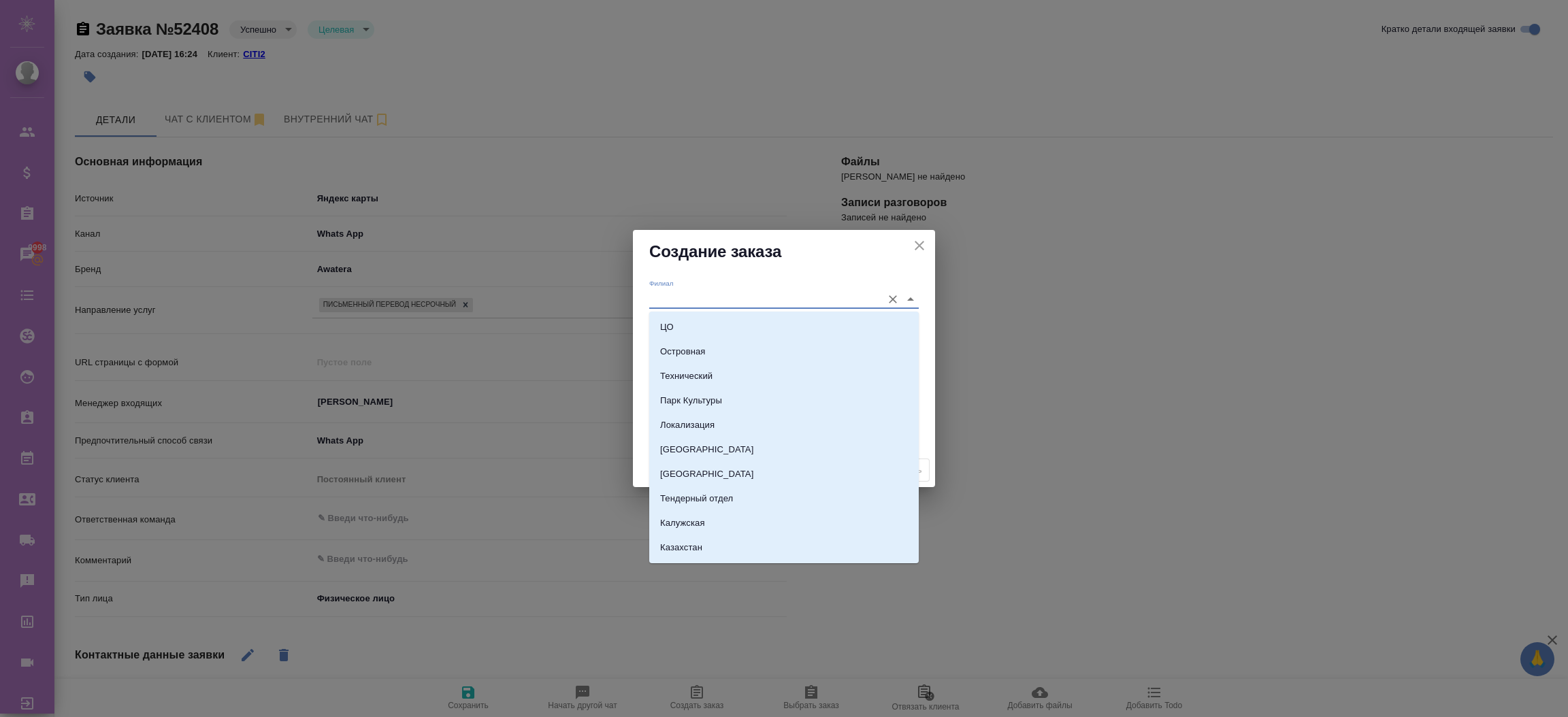
click at [672, 293] on input "Филиал" at bounding box center [762, 298] width 226 height 19
click at [681, 324] on li "ЦО" at bounding box center [784, 327] width 269 height 24
type input "ЦО"
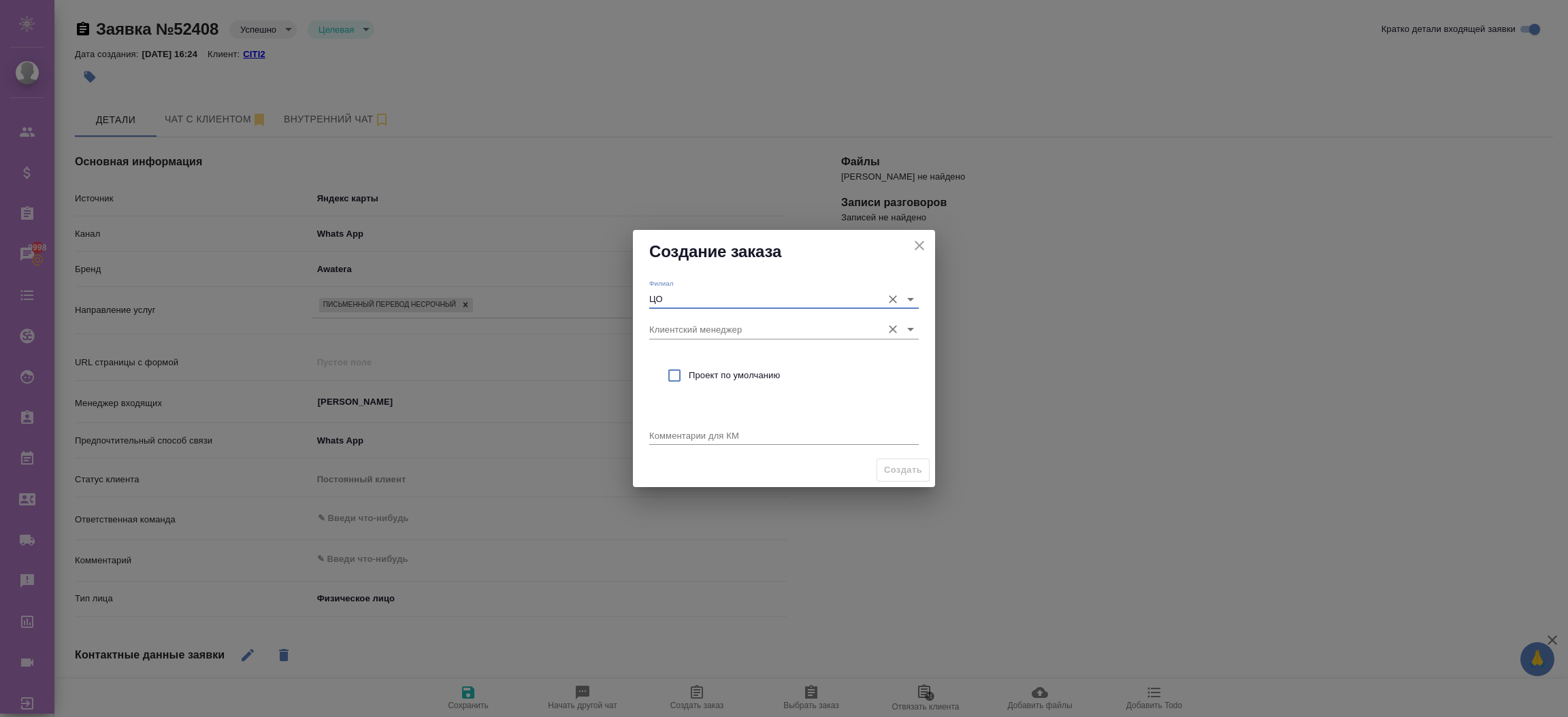
click at [688, 326] on input "Клиентский менеджер" at bounding box center [762, 328] width 226 height 19
click at [722, 434] on textarea at bounding box center [784, 435] width 269 height 11
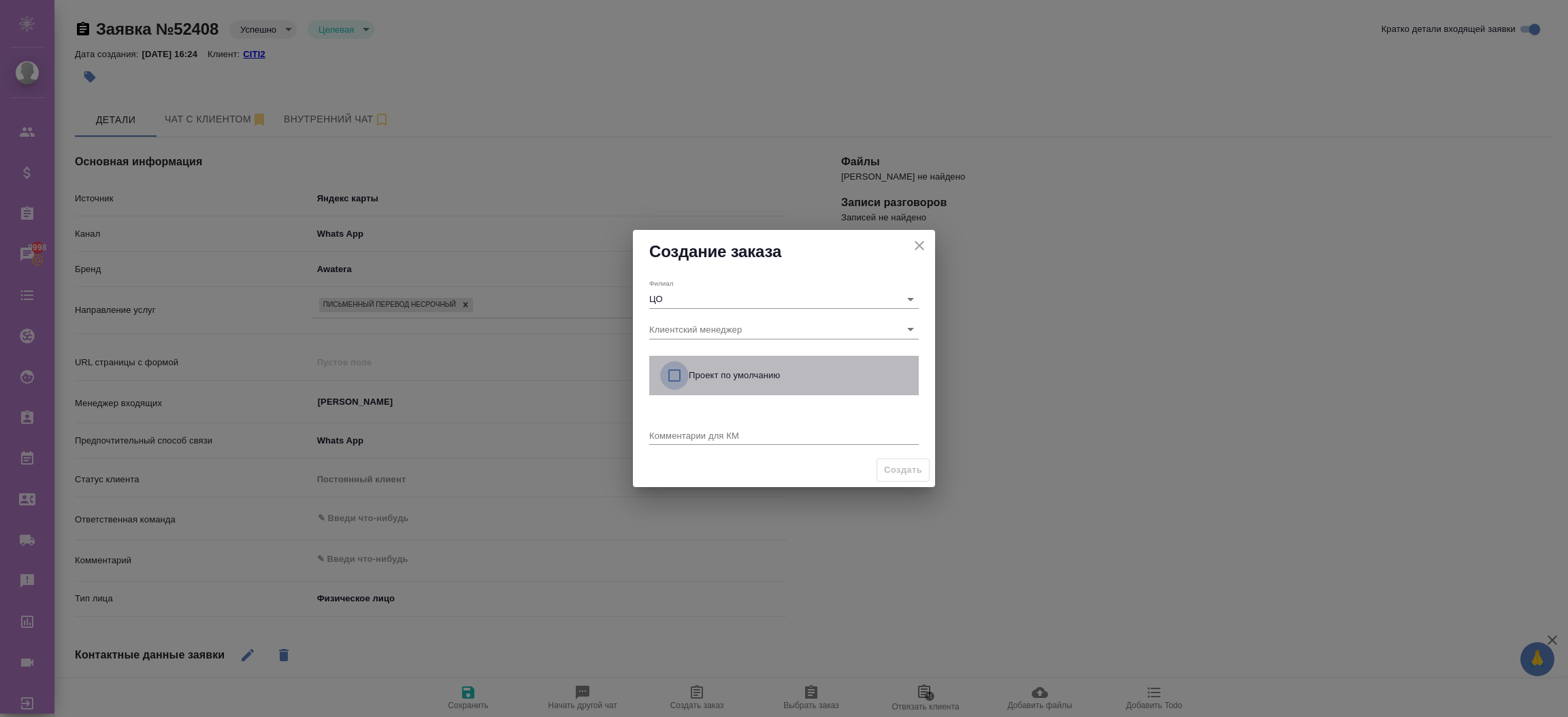
click at [675, 379] on input "checkbox" at bounding box center [674, 375] width 28 height 28
checkbox input "true"
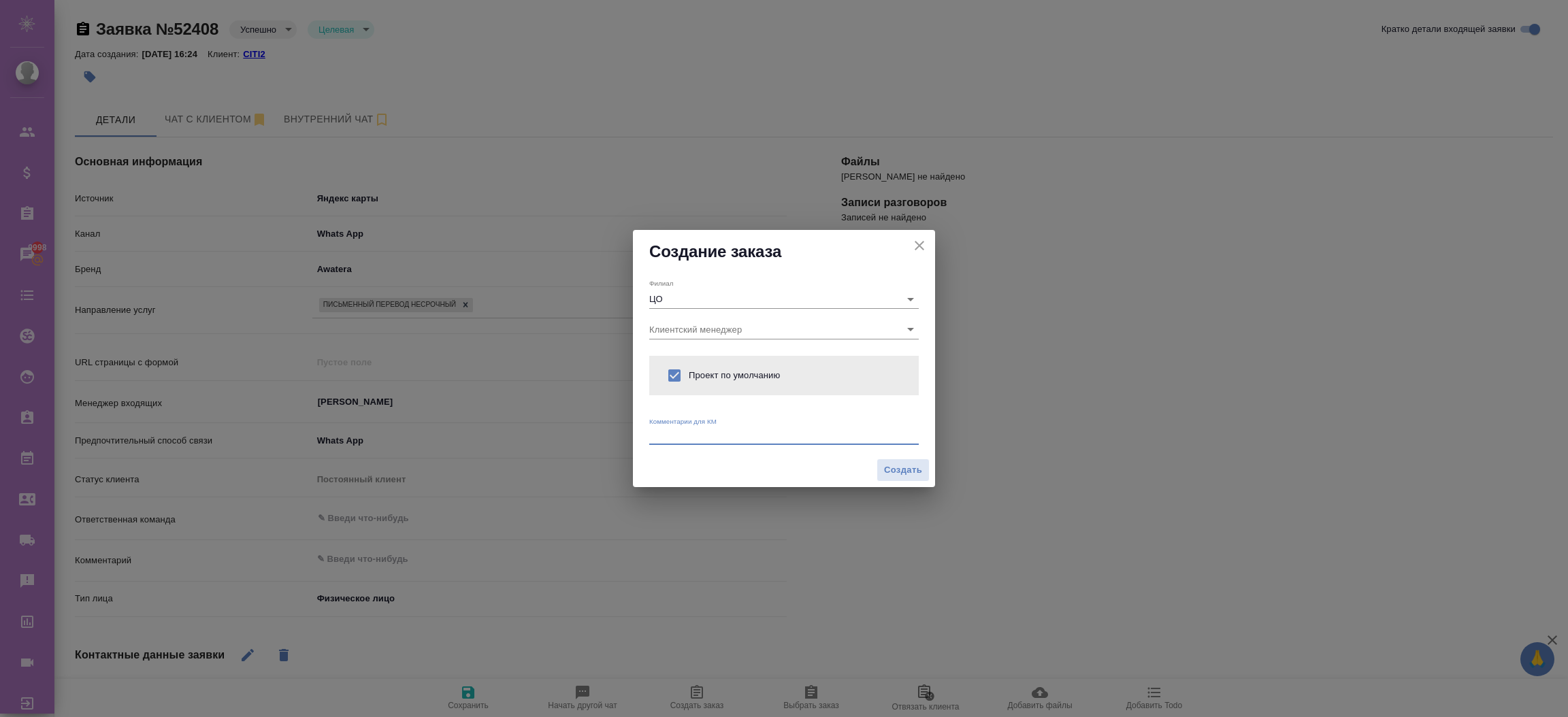
click at [773, 436] on textarea at bounding box center [784, 435] width 269 height 11
type textarea "test"
click at [916, 466] on span "Создать" at bounding box center [902, 470] width 38 height 15
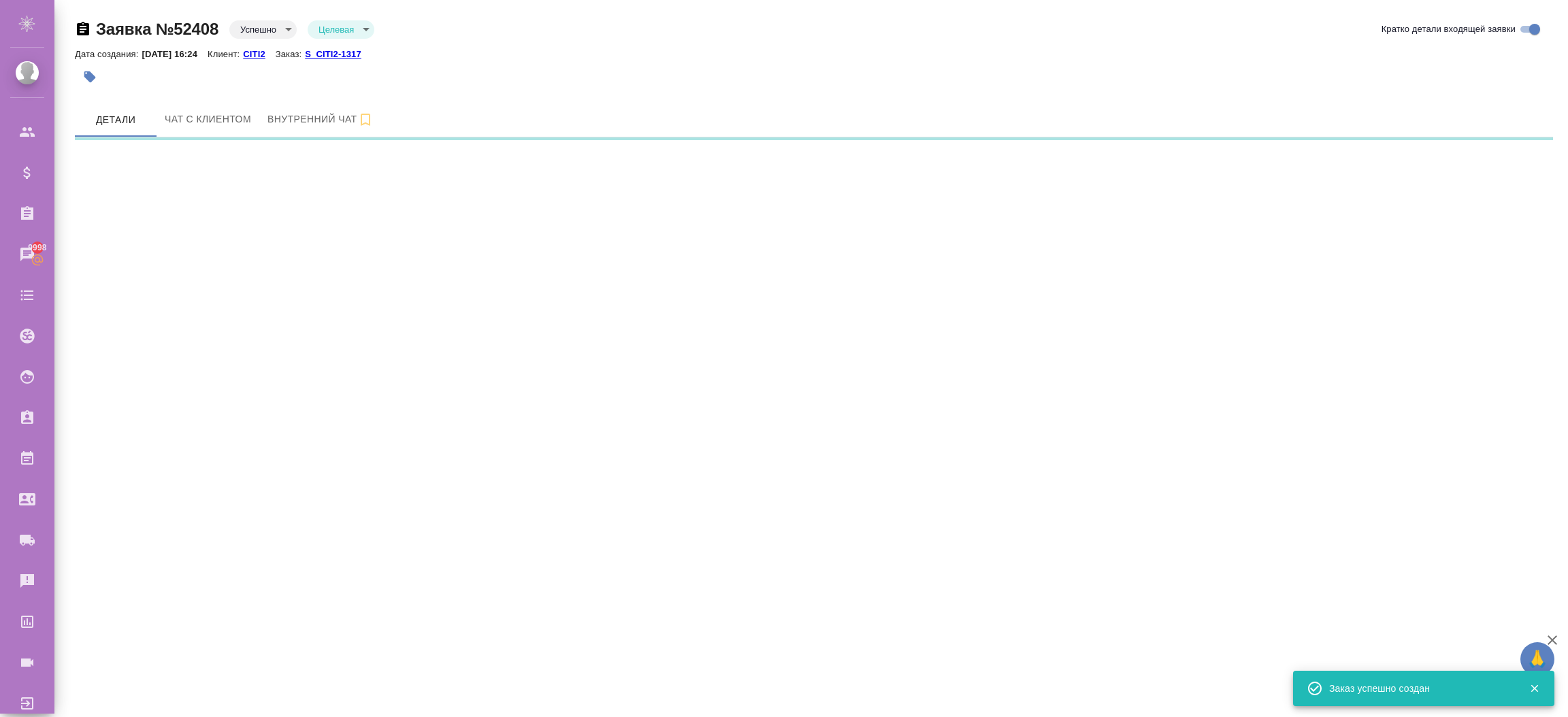
select select "RU"
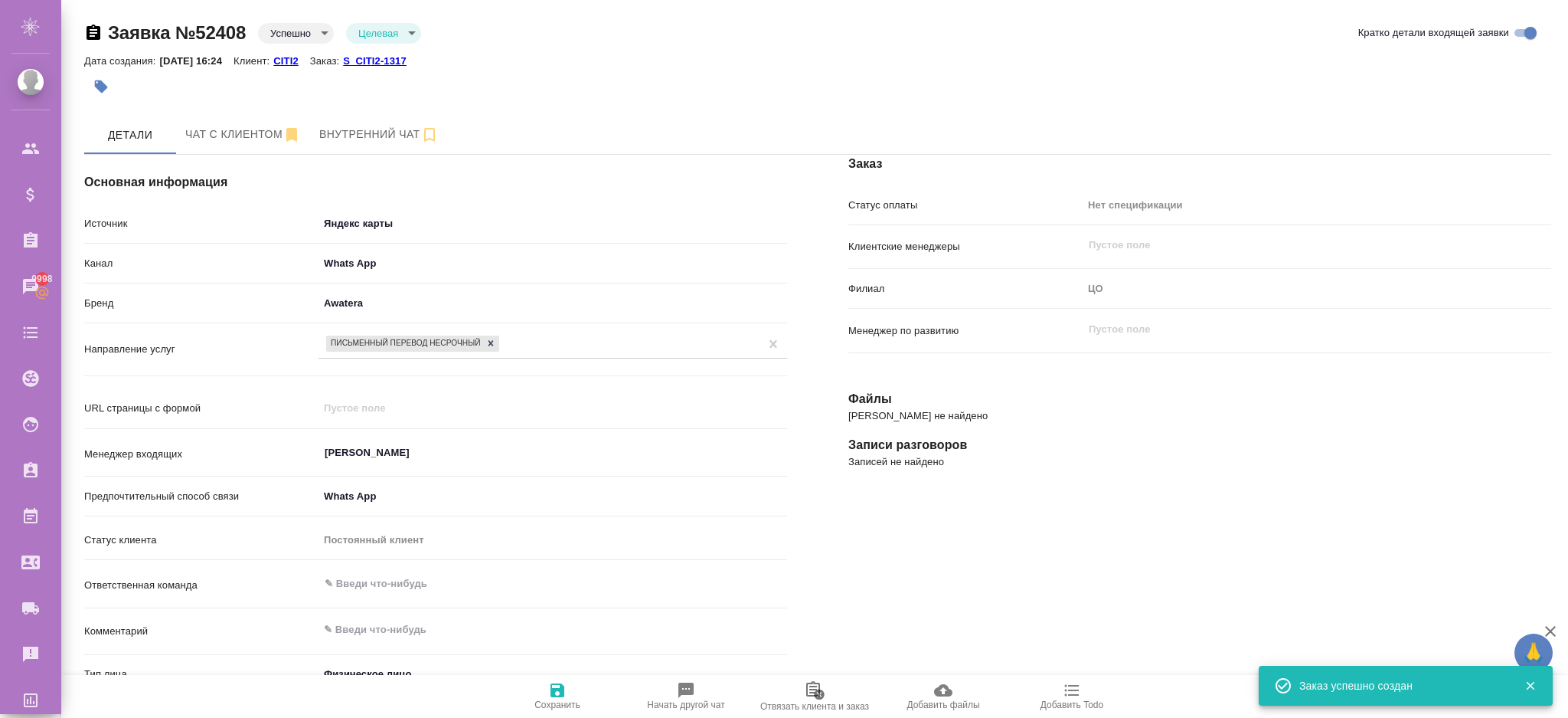
type textarea "x"
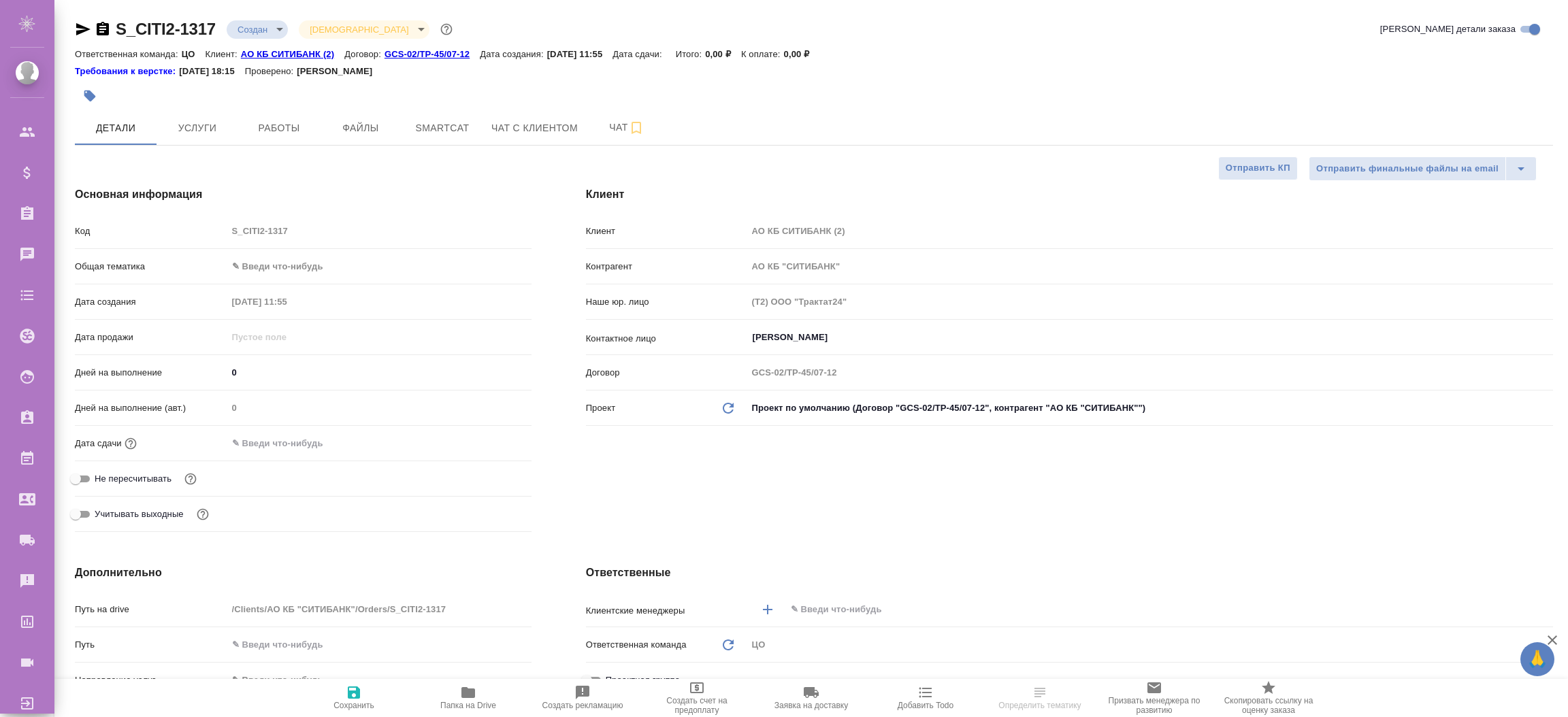
select select "RU"
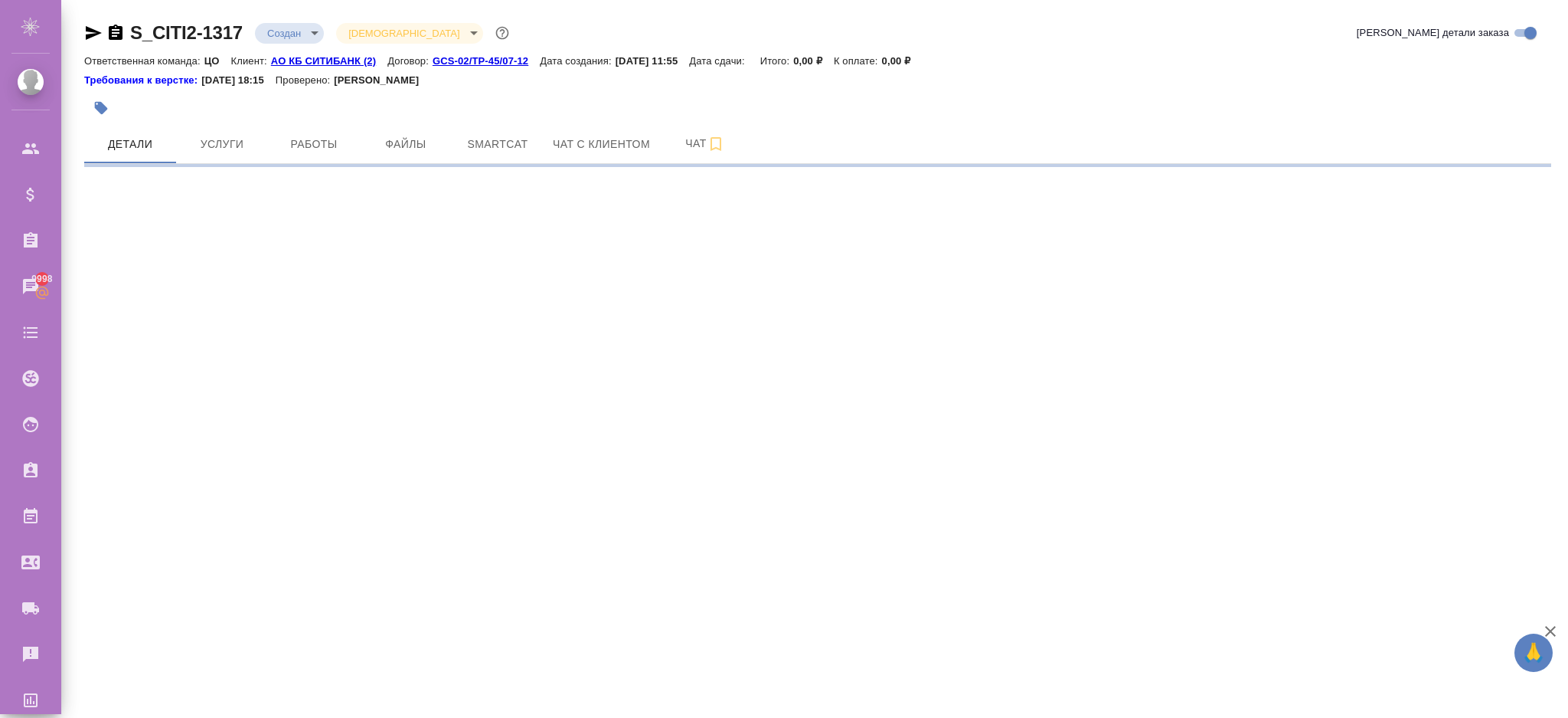
select select "RU"
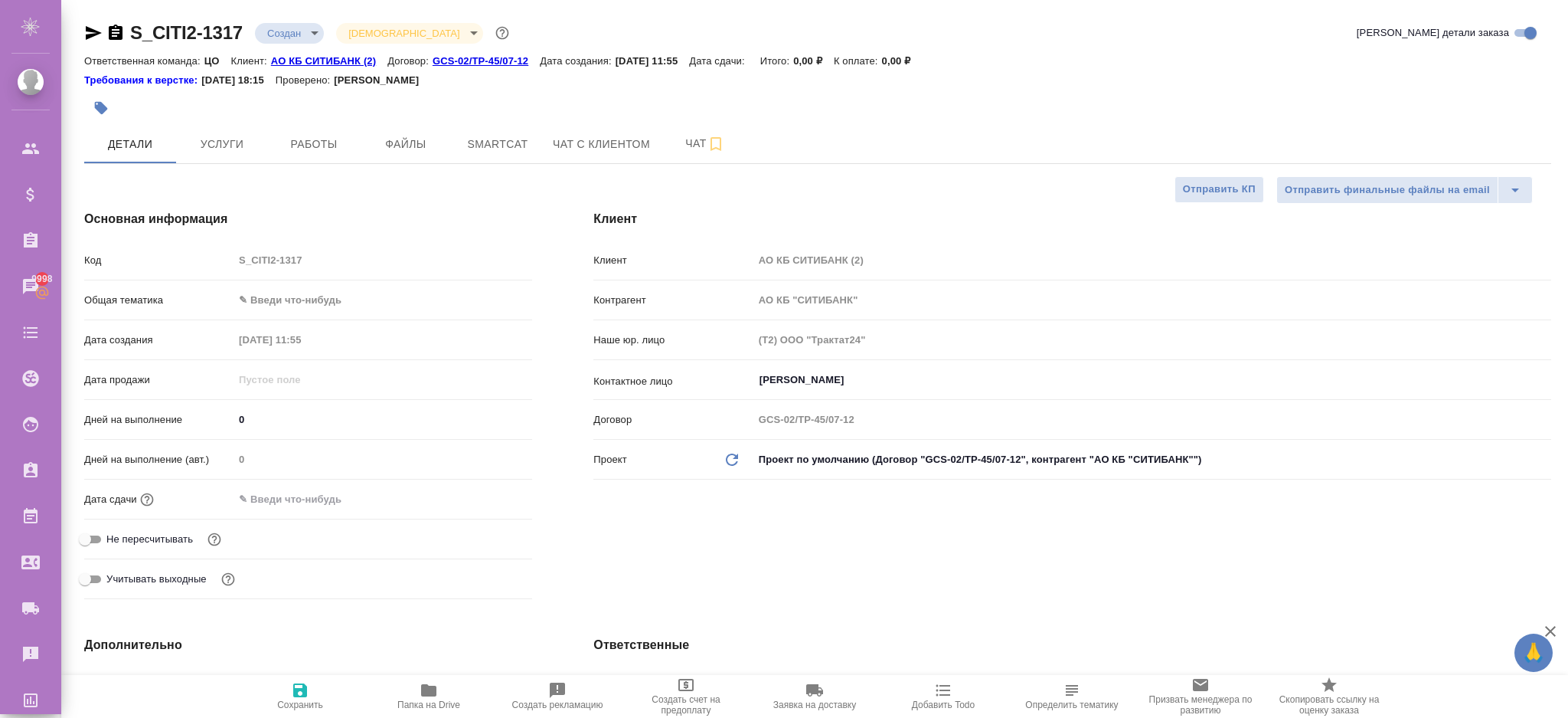
type textarea "x"
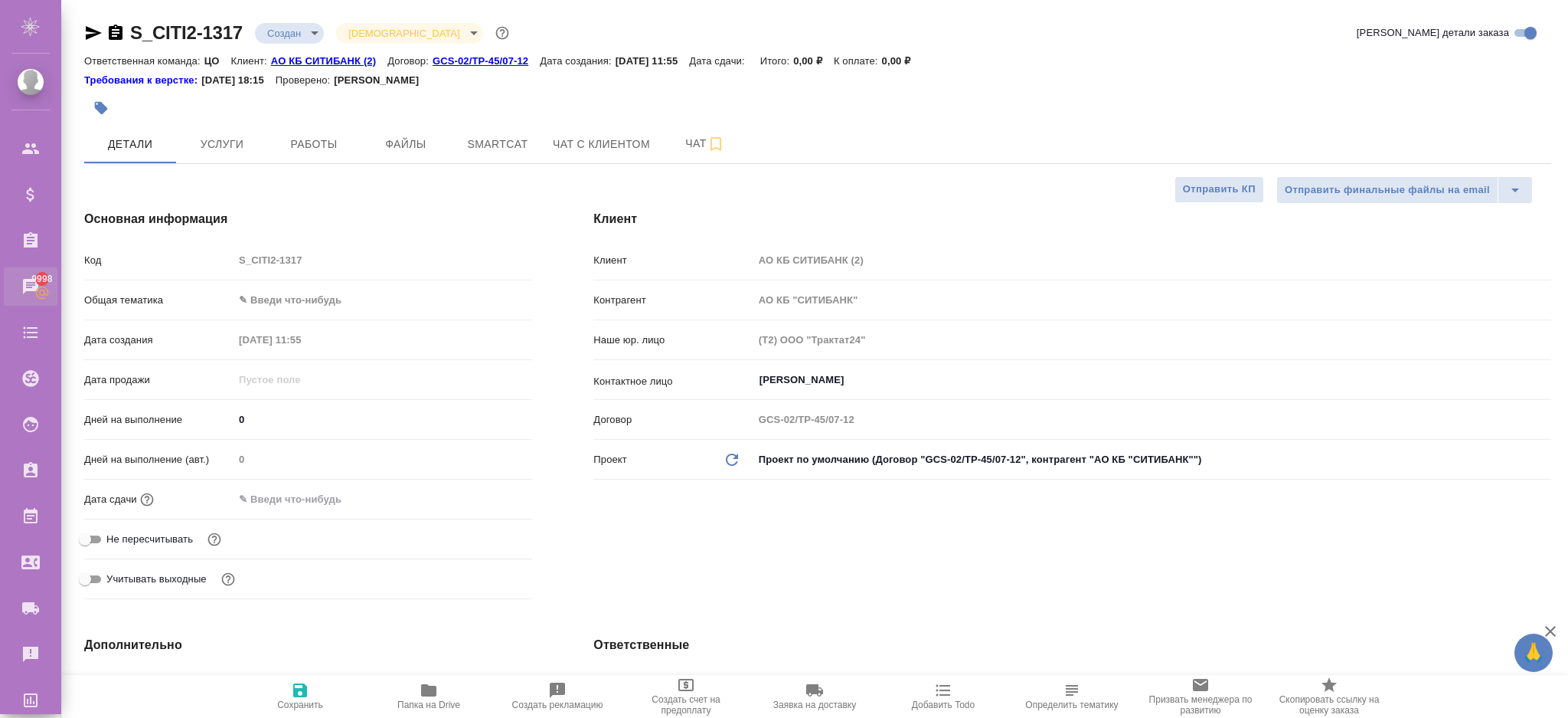
type textarea "x"
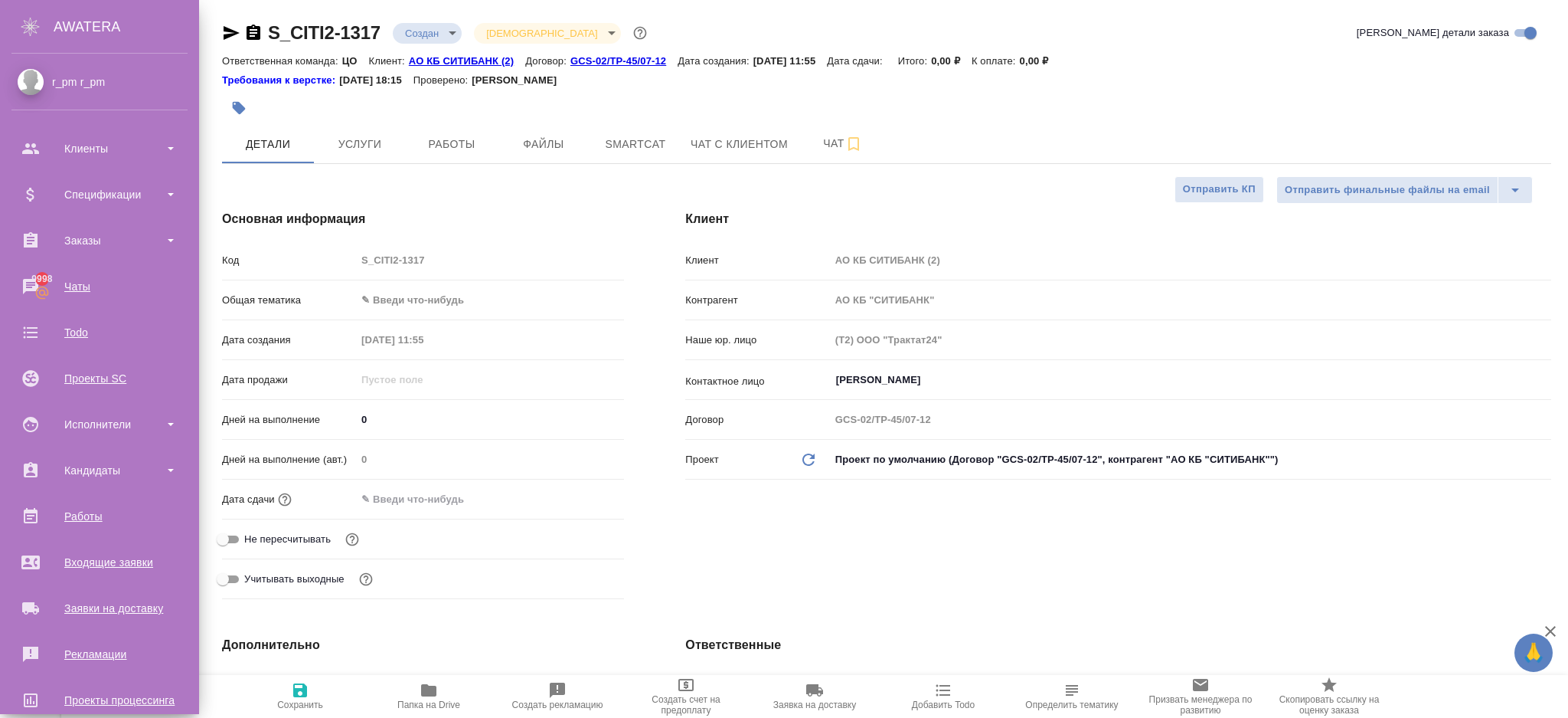
type textarea "x"
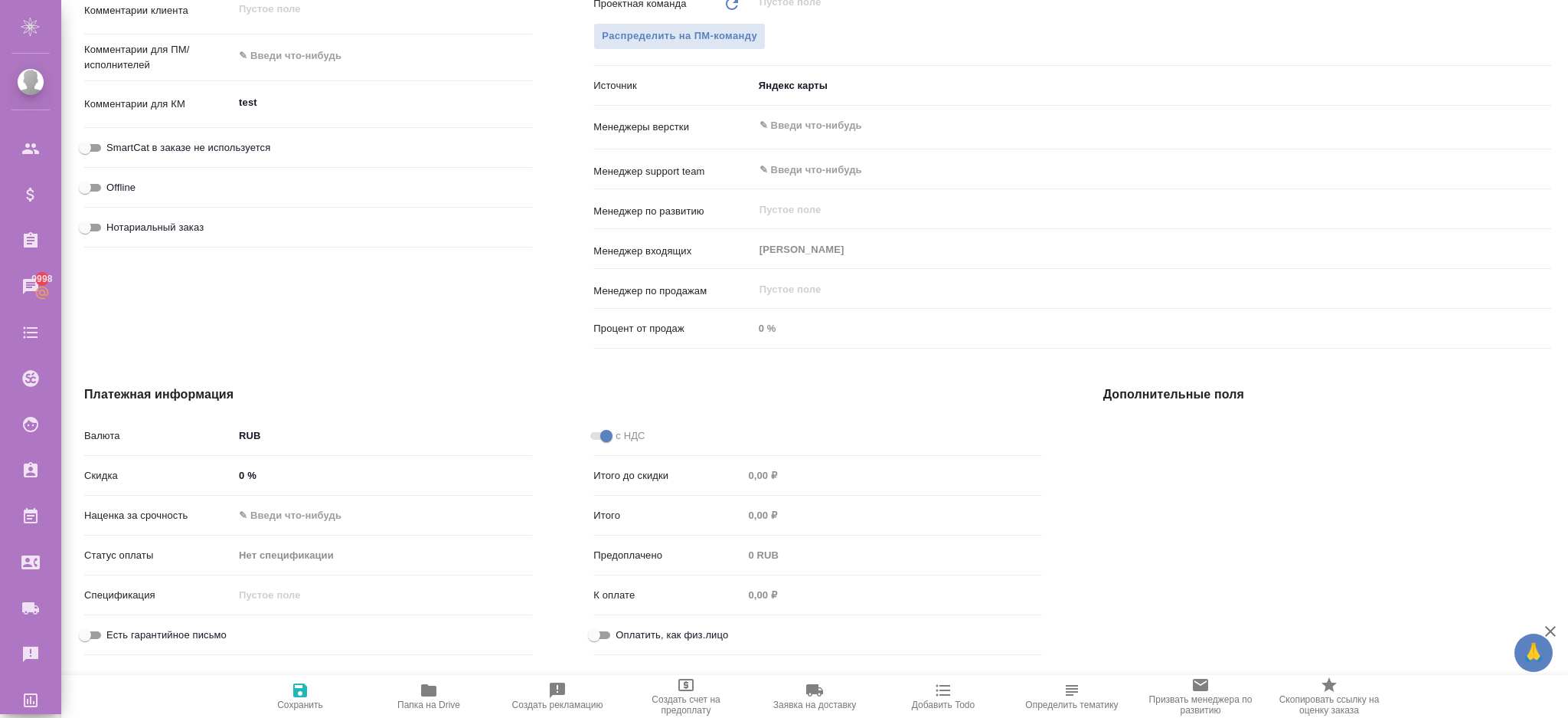
scroll to position [189, 0]
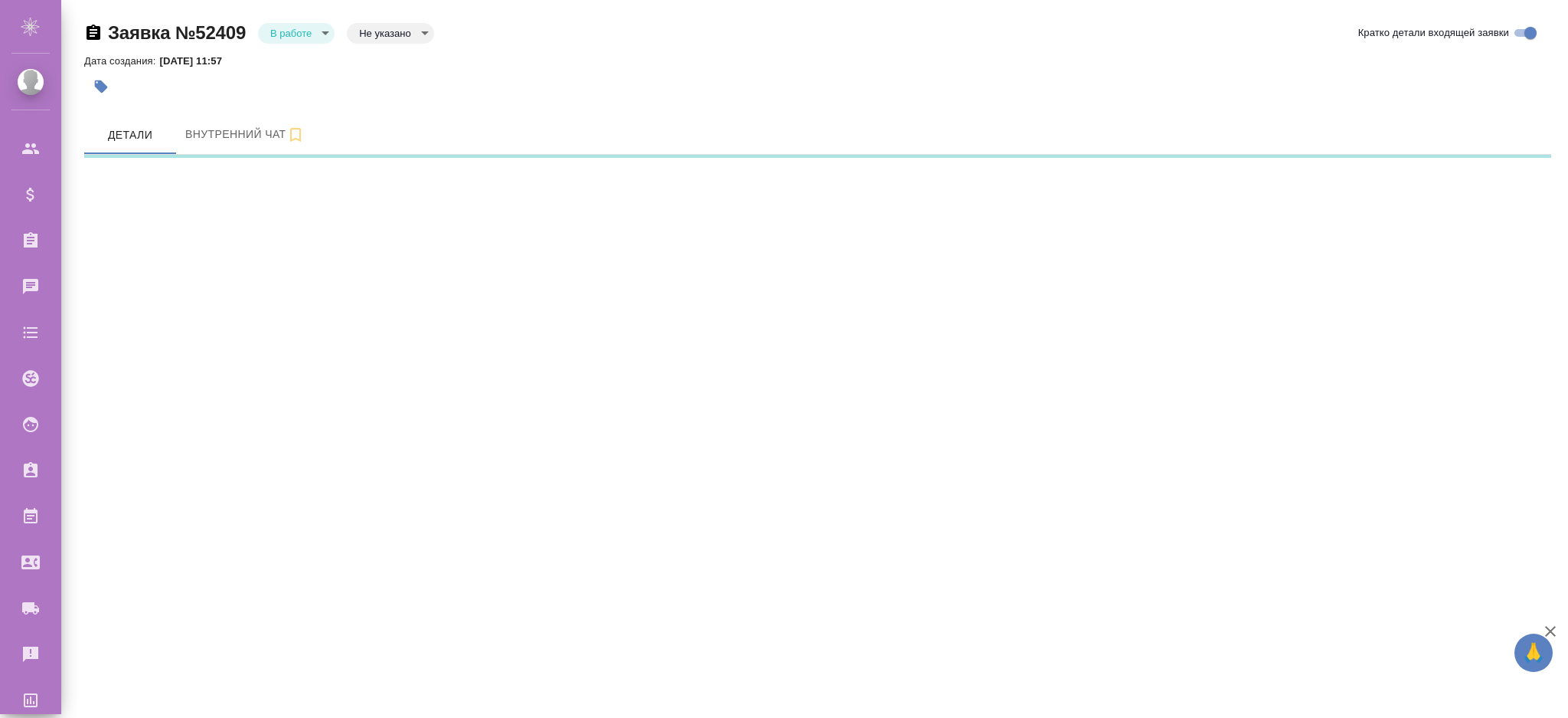
select select "RU"
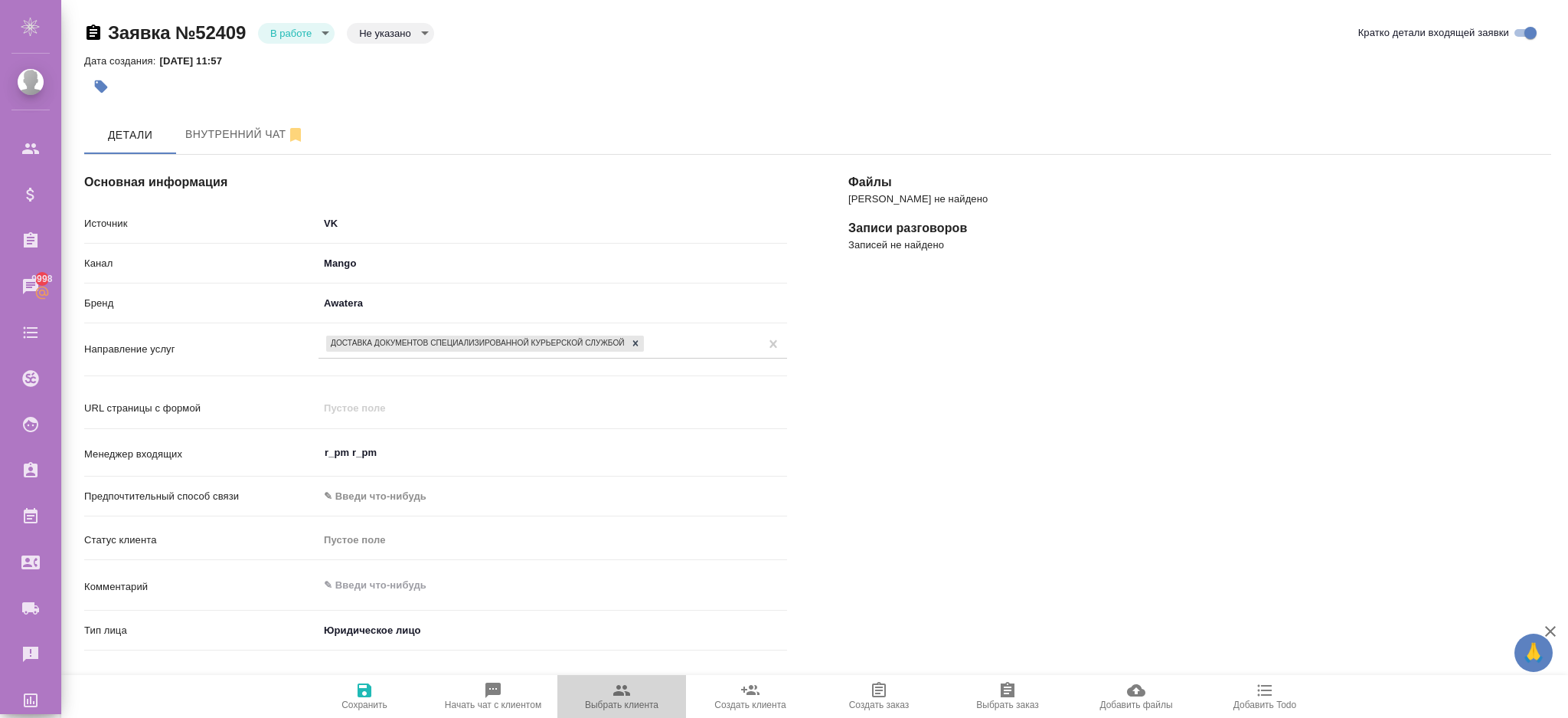
click at [645, 692] on span "Выбрать клиента" at bounding box center [622, 695] width 110 height 29
type textarea "x"
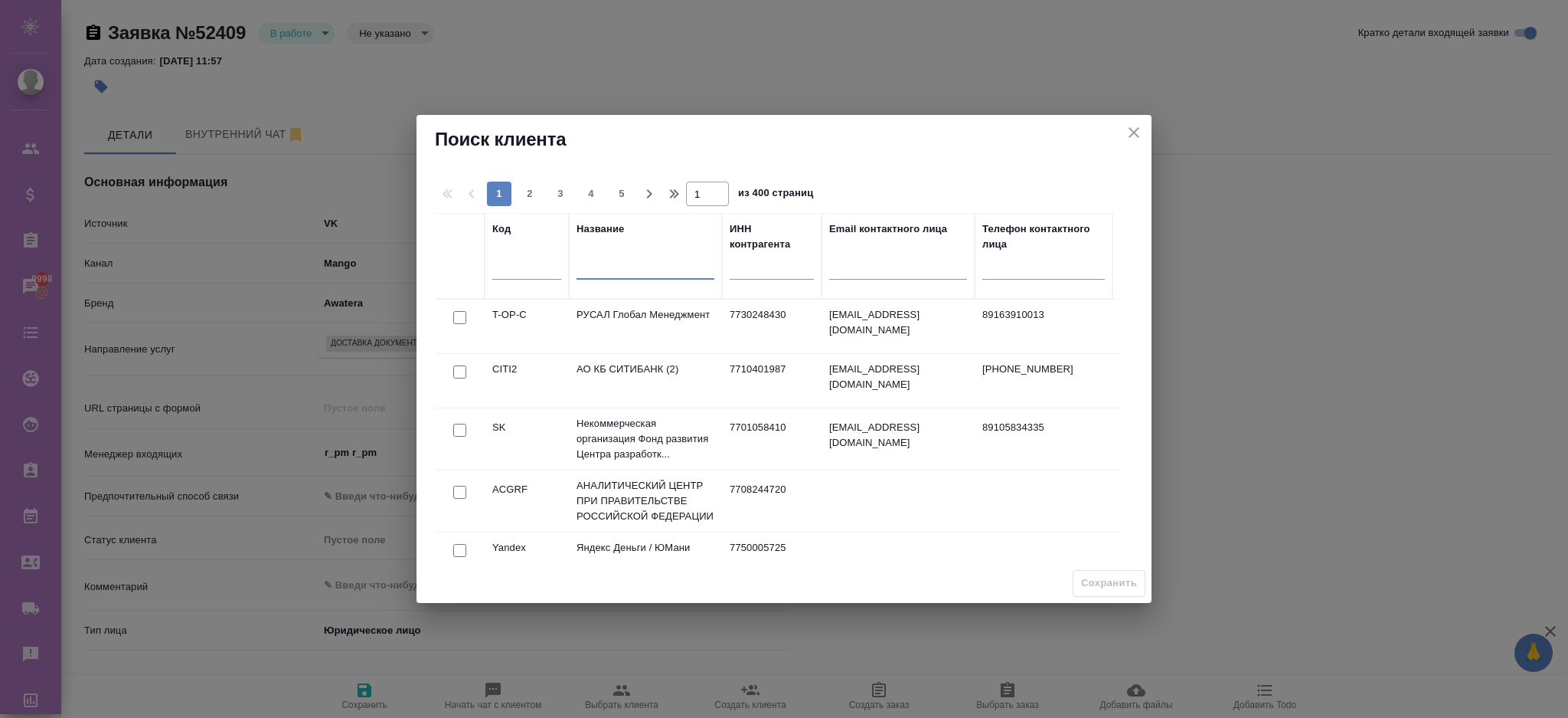
click at [585, 270] on input "text" at bounding box center [645, 269] width 138 height 19
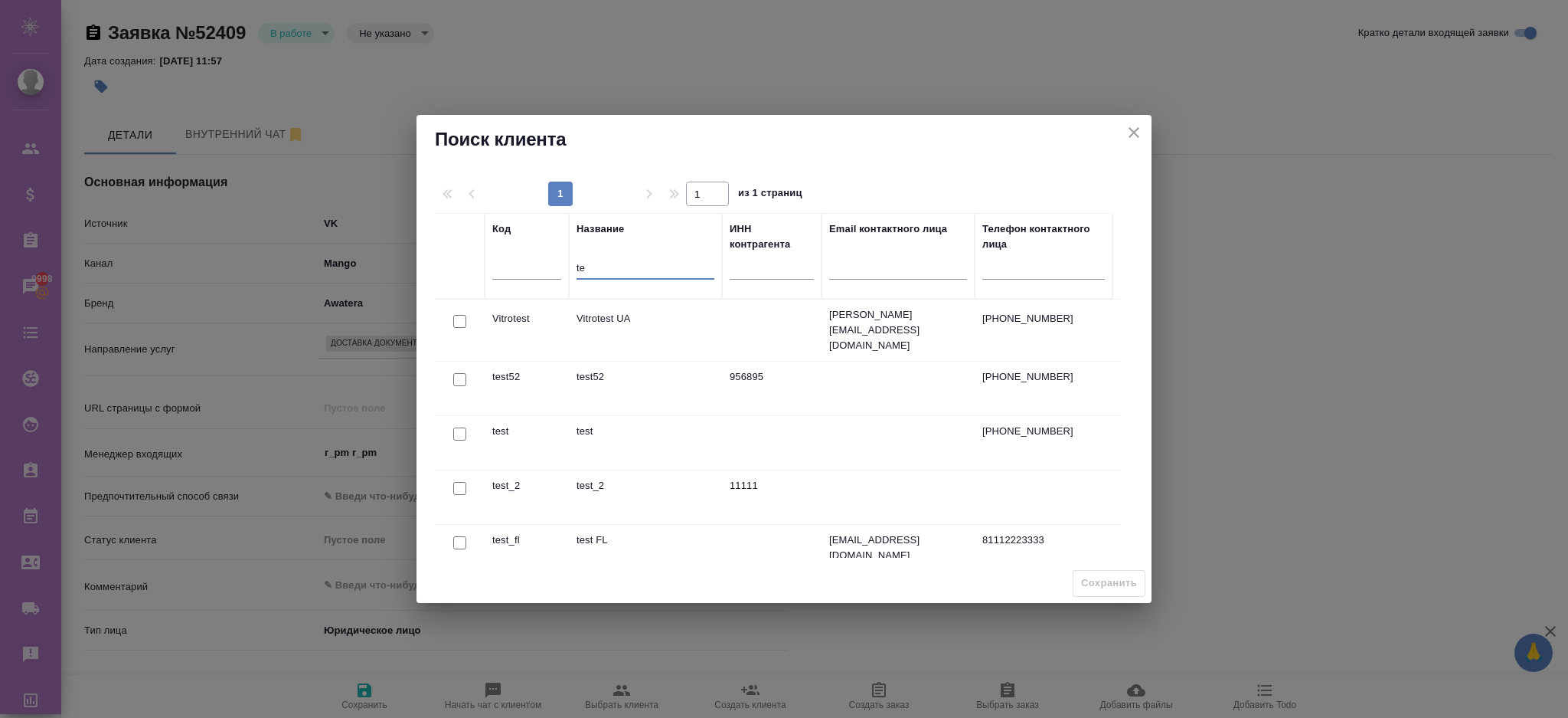
type input "t"
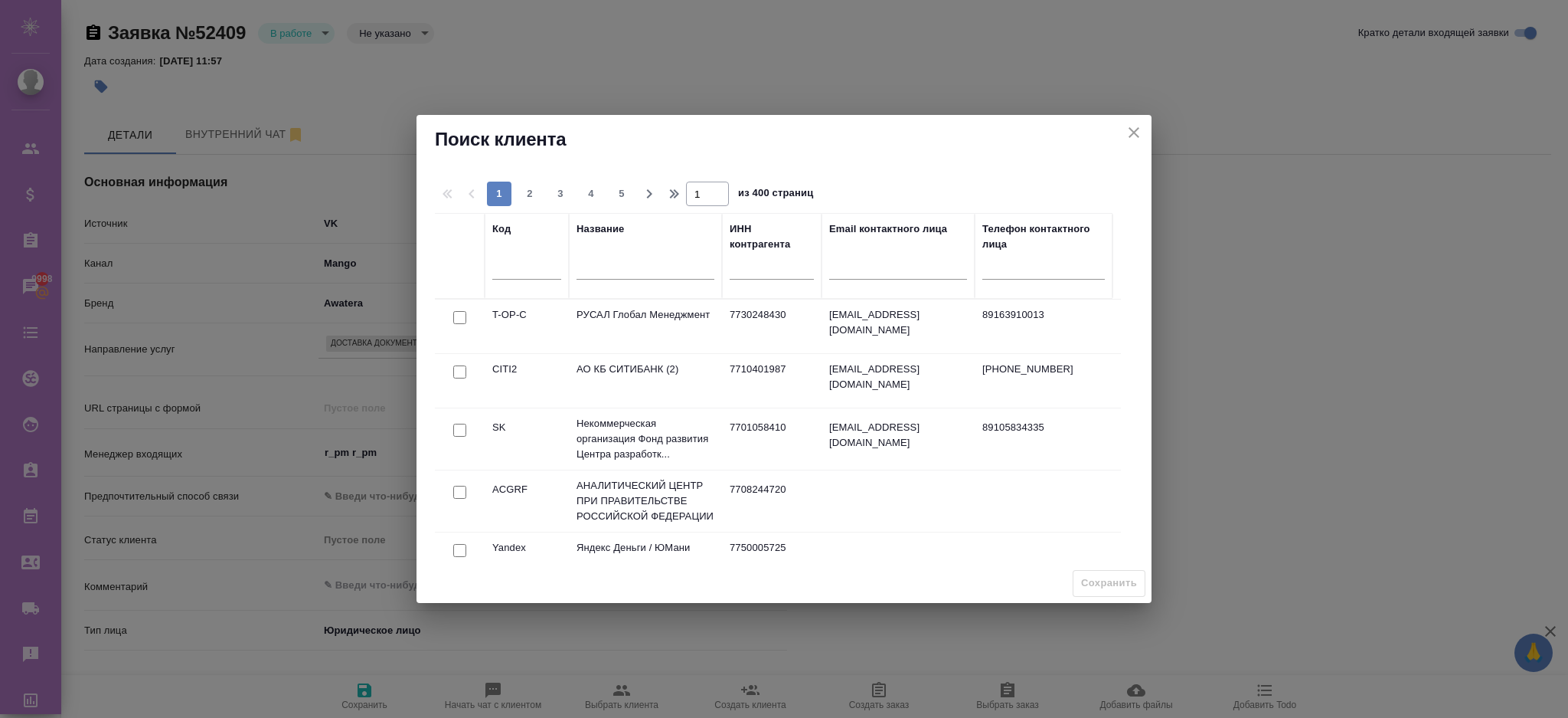
click at [458, 324] on input "checkbox" at bounding box center [459, 317] width 13 height 13
checkbox input "true"
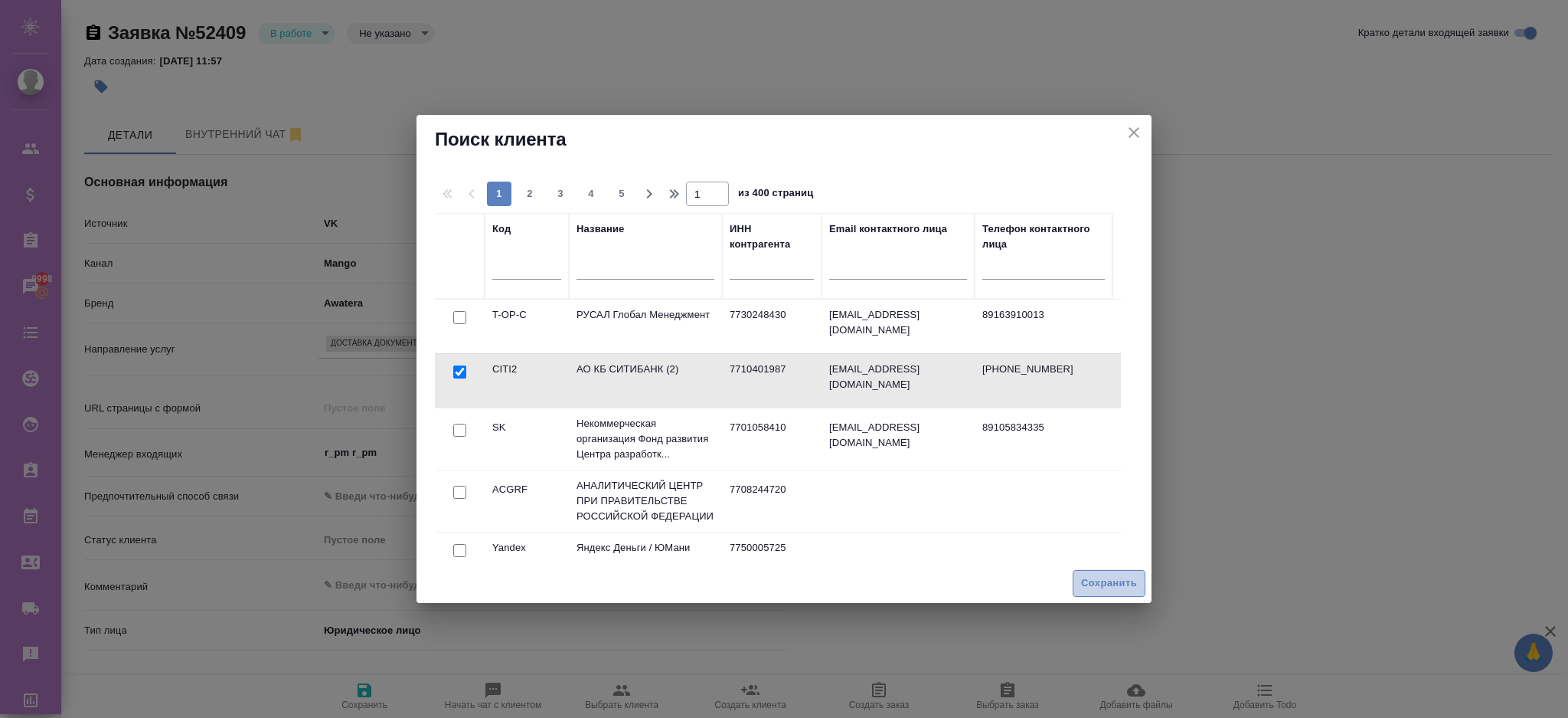
click at [1099, 580] on span "Сохранить" at bounding box center [1109, 583] width 56 height 17
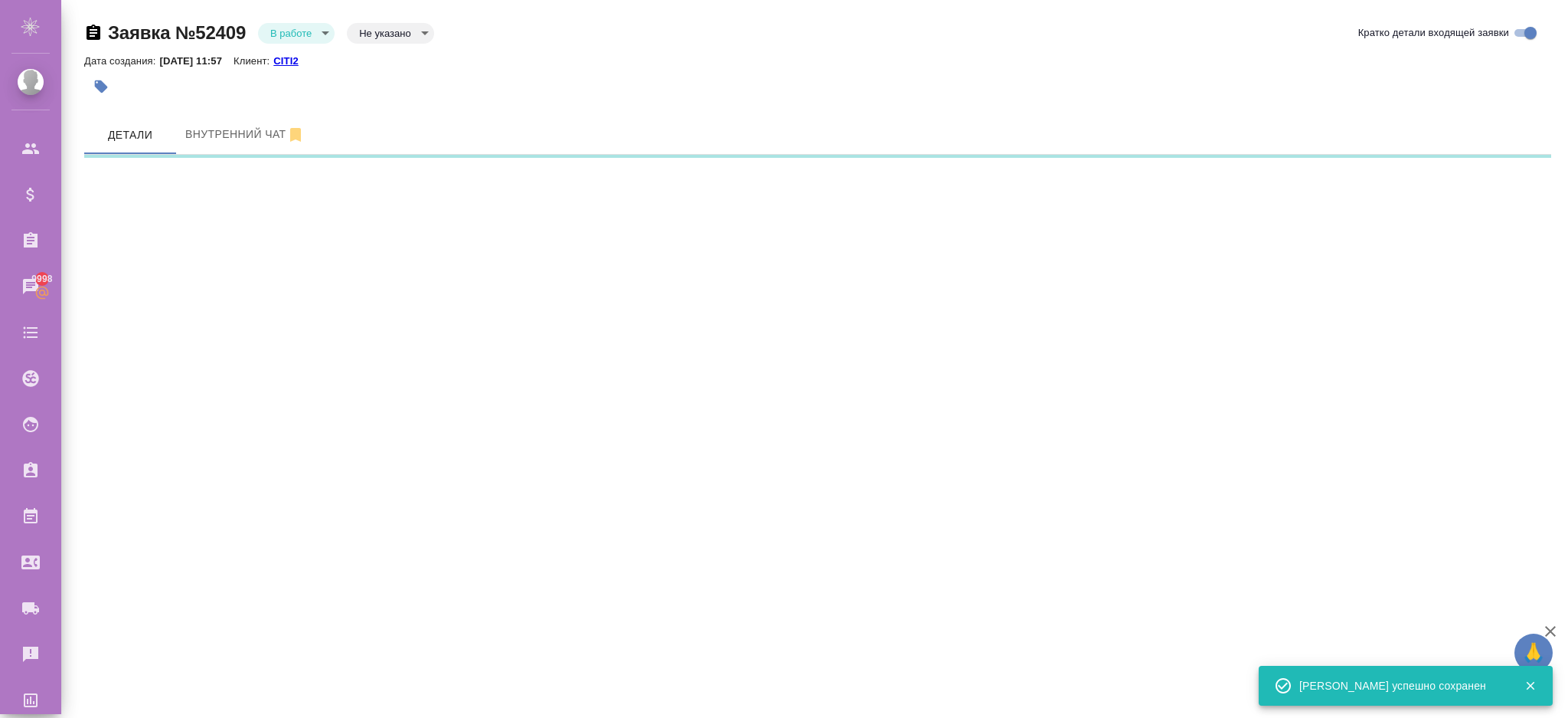
select select "RU"
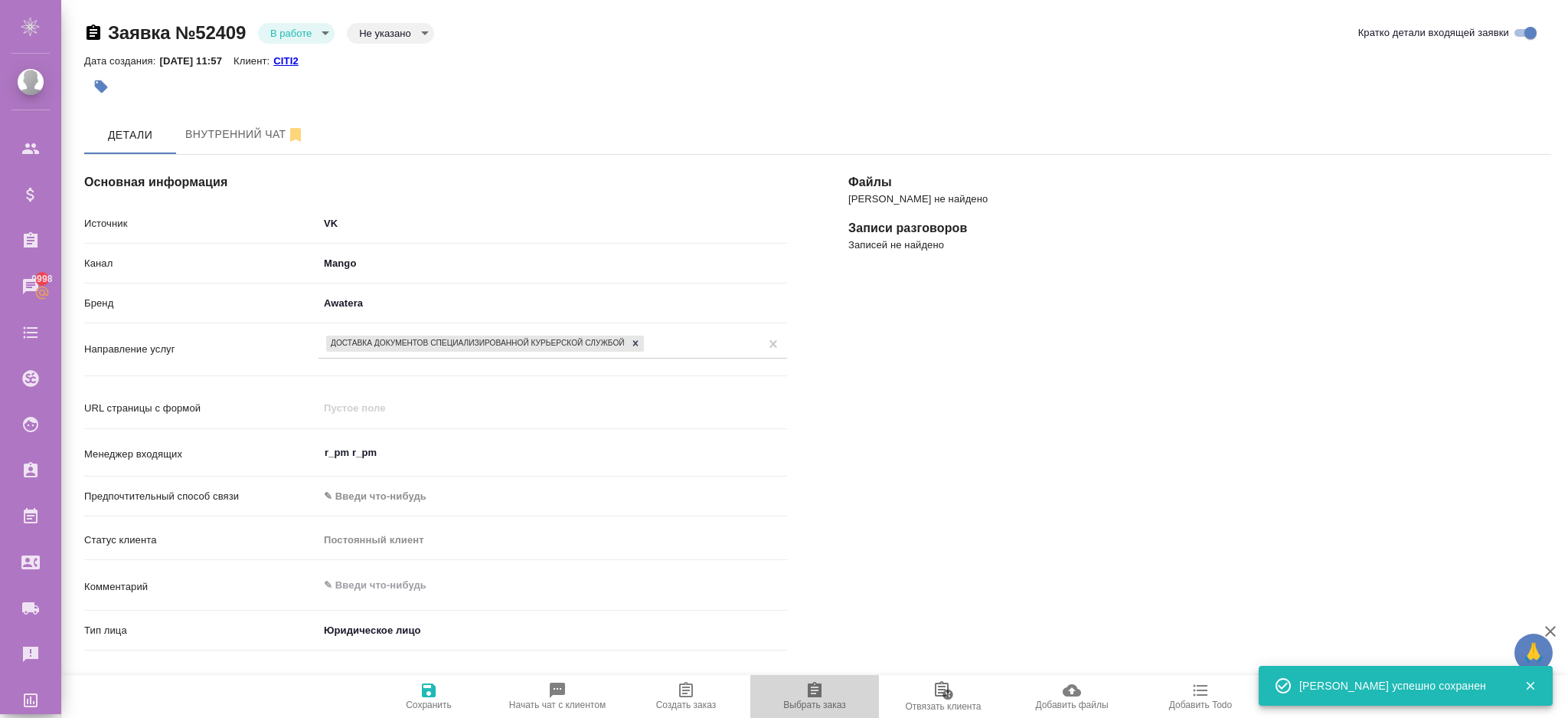
click at [804, 691] on span "Выбрать заказ" at bounding box center [815, 695] width 110 height 29
type textarea "x"
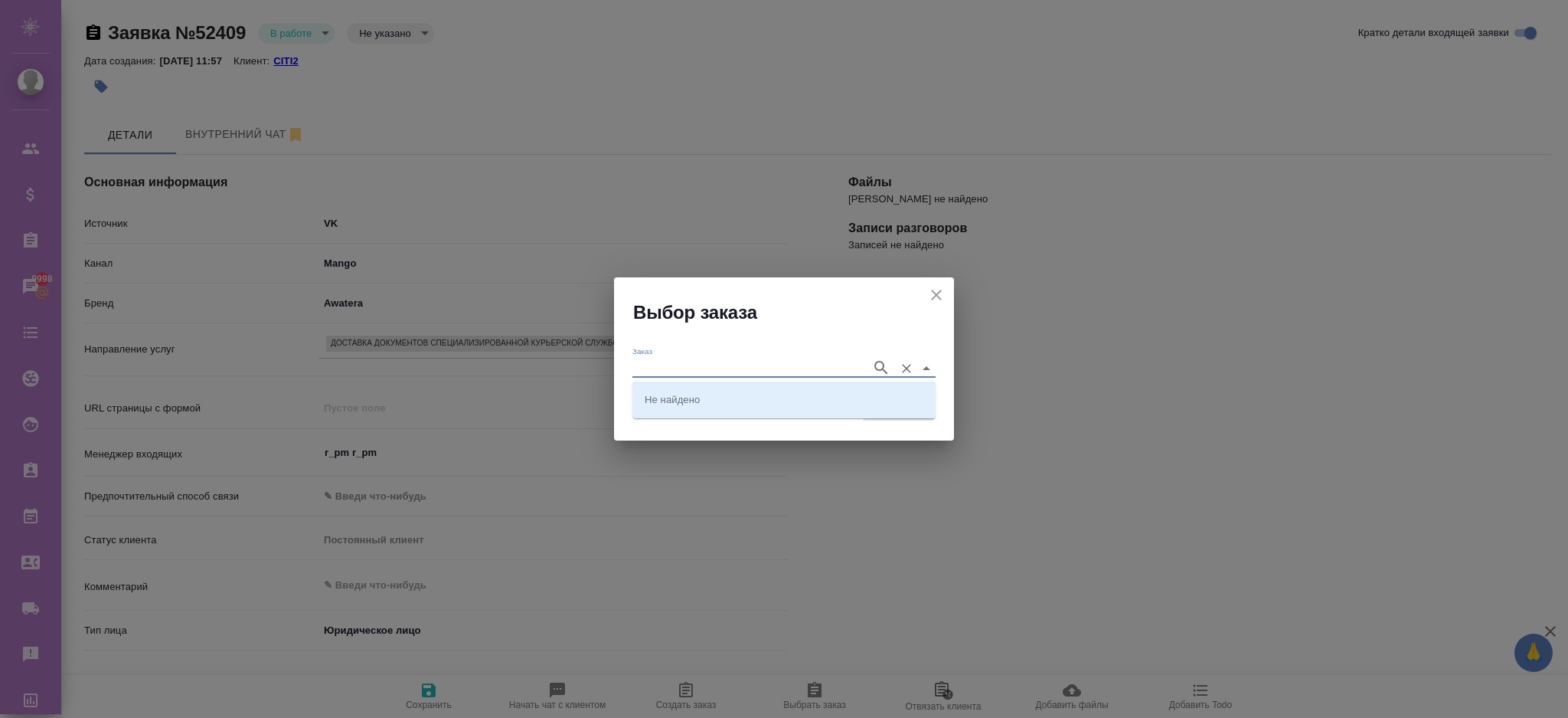
click at [715, 362] on input "Заказ" at bounding box center [748, 367] width 231 height 18
click at [879, 359] on icon "button" at bounding box center [881, 367] width 18 height 18
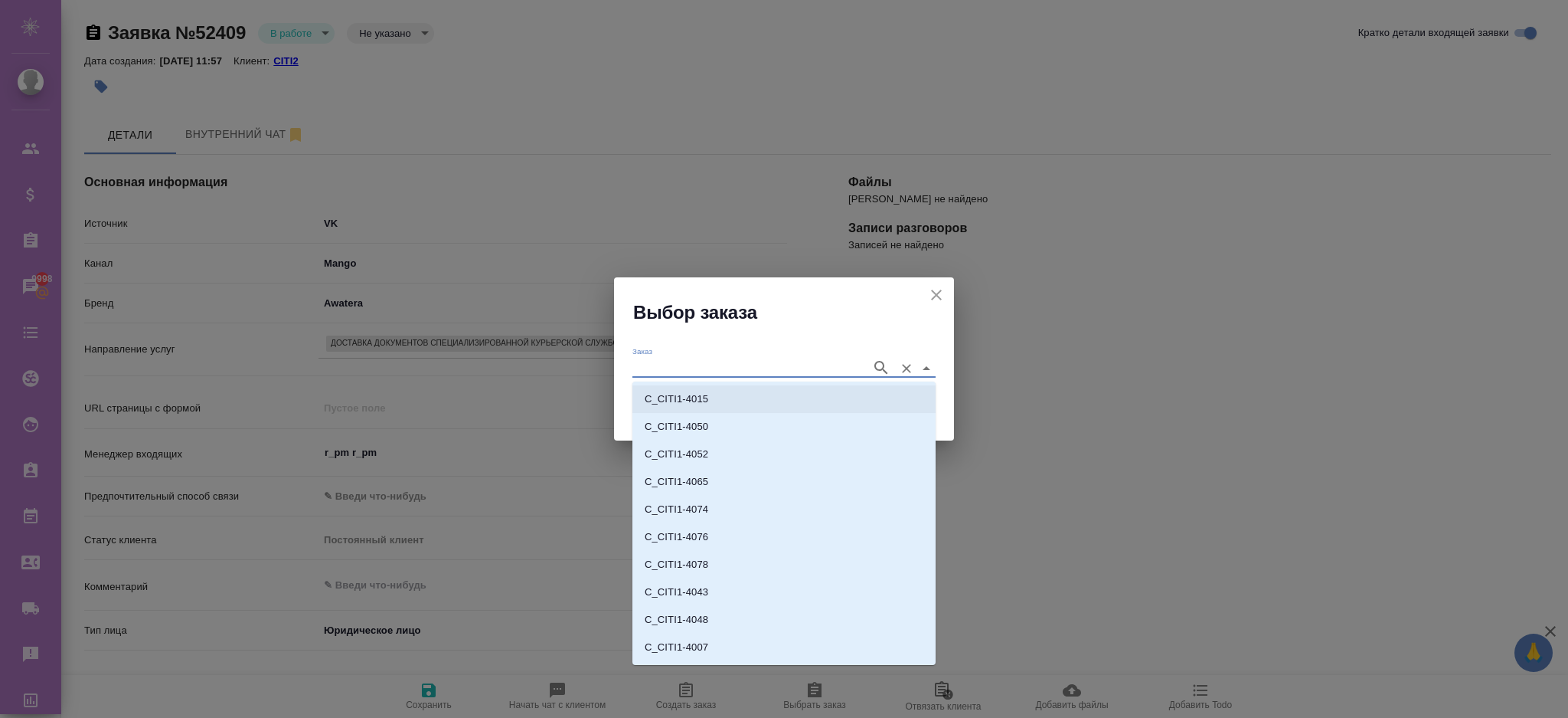
click at [837, 391] on li "C_CITI1-4015" at bounding box center [784, 399] width 303 height 27
type input "C_CITI1-4015"
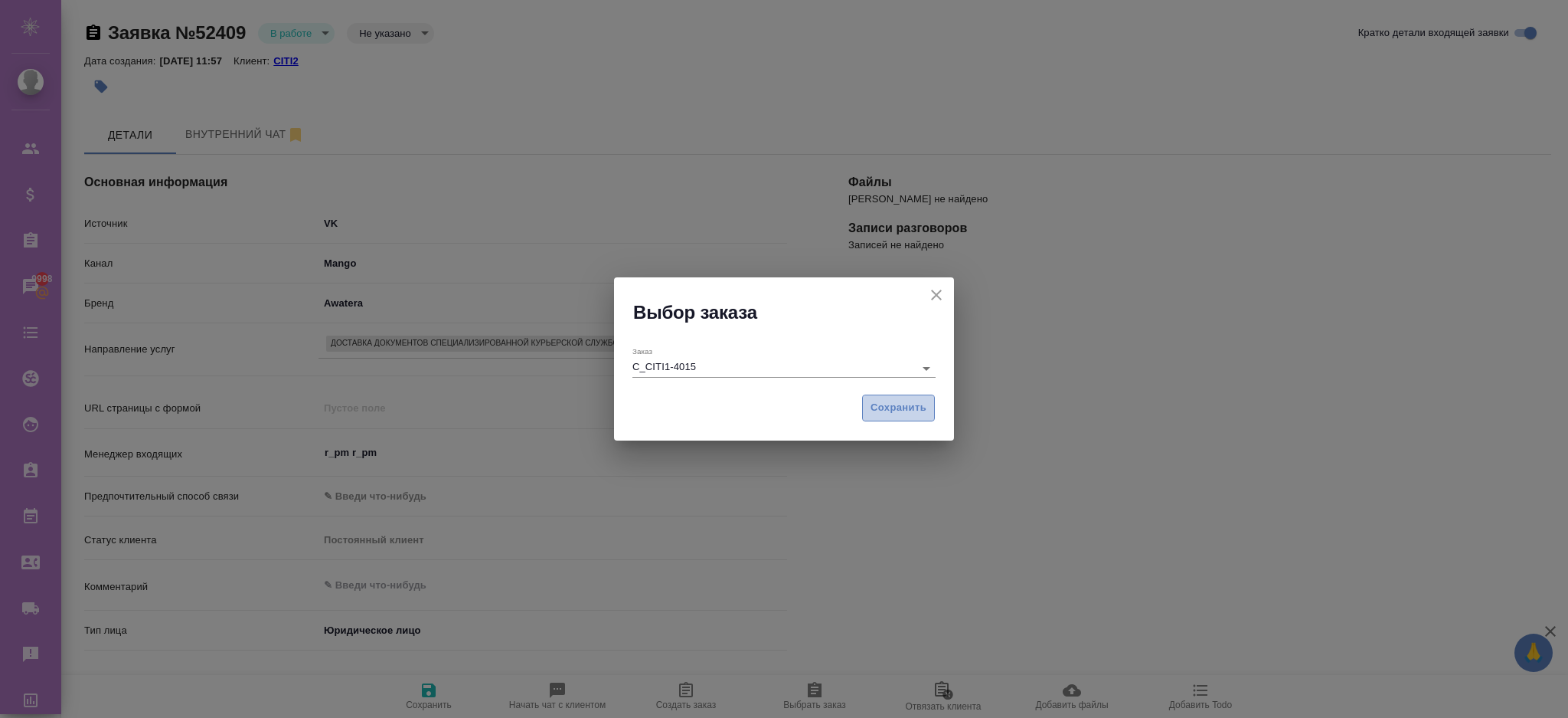
click at [876, 410] on span "Сохранить" at bounding box center [898, 407] width 56 height 17
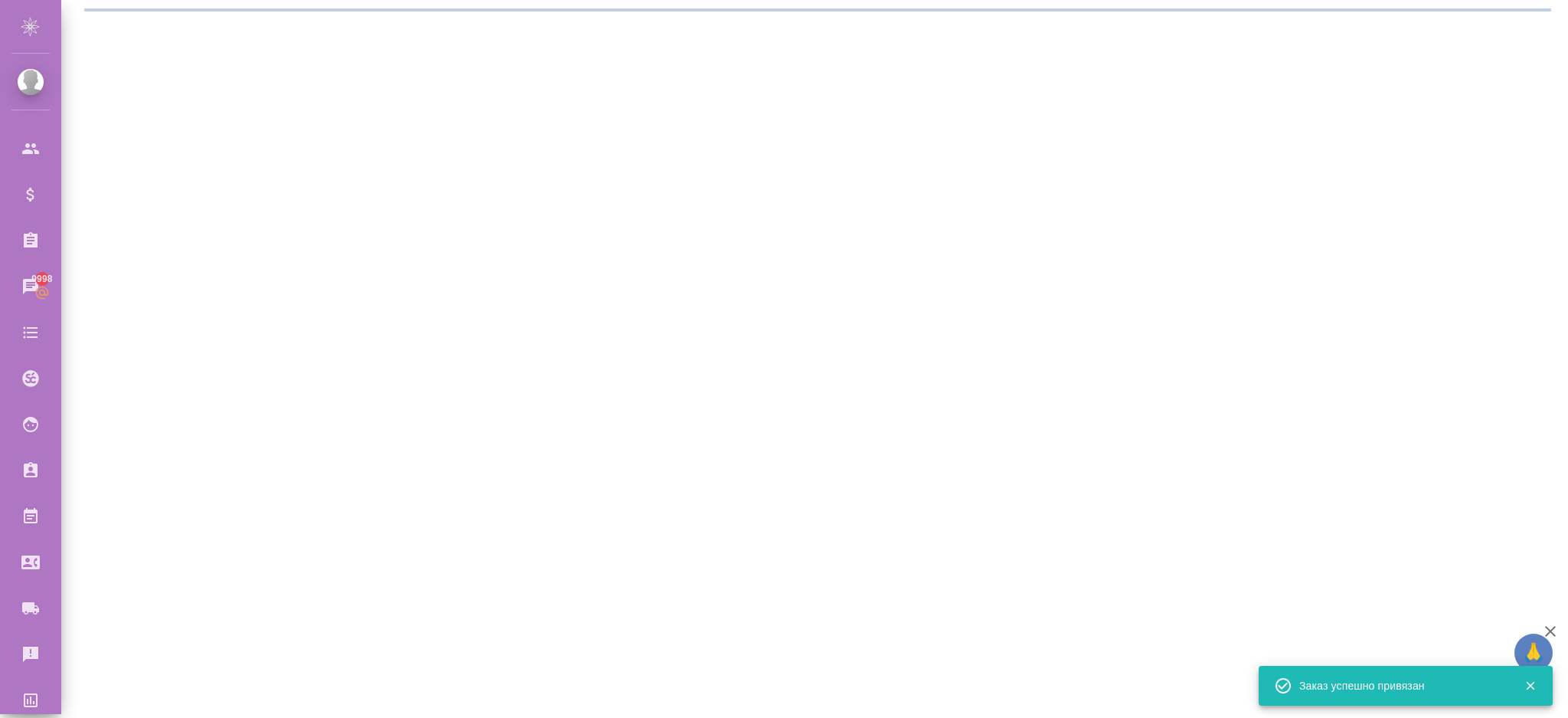
select select "RU"
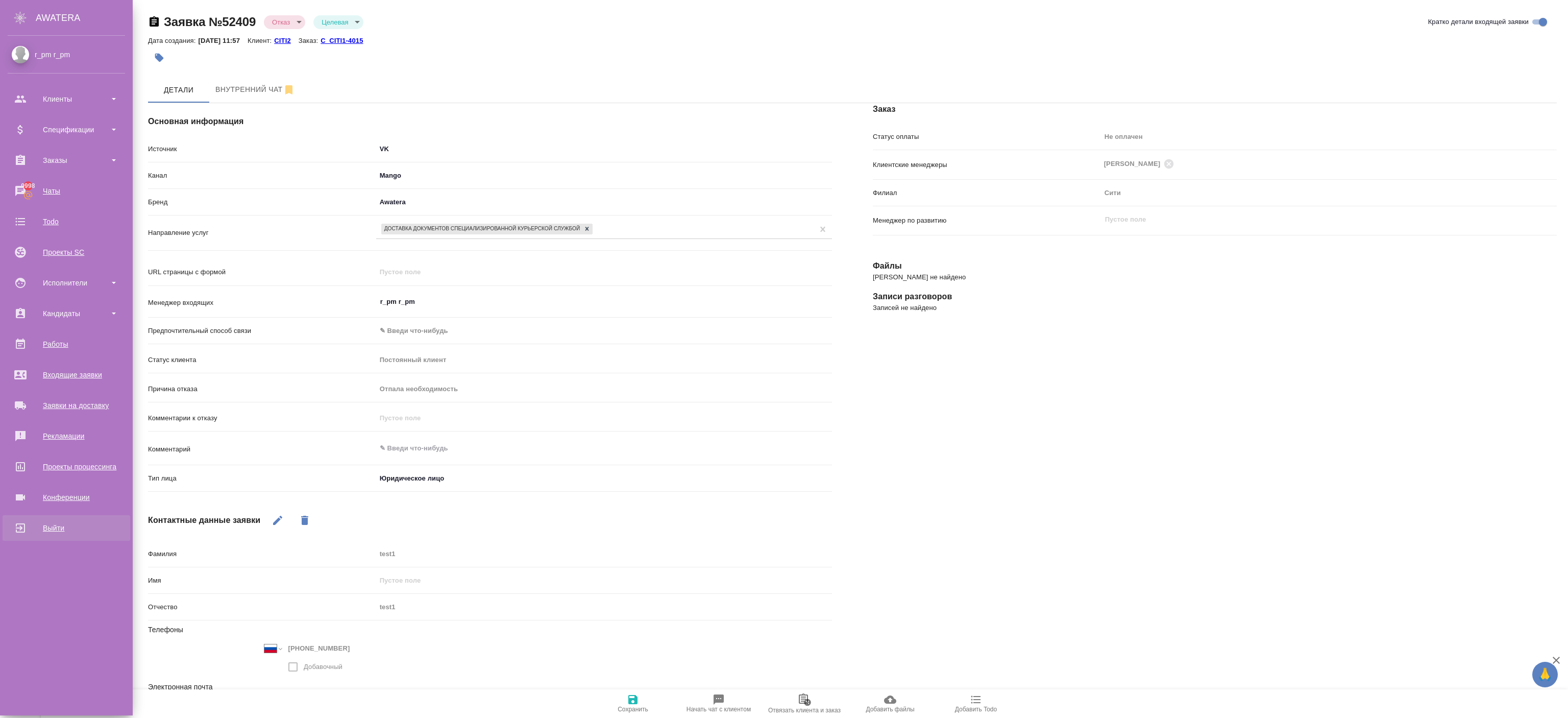
click at [30, 478] on link "Выйти" at bounding box center [66, 528] width 128 height 26
type textarea "x"
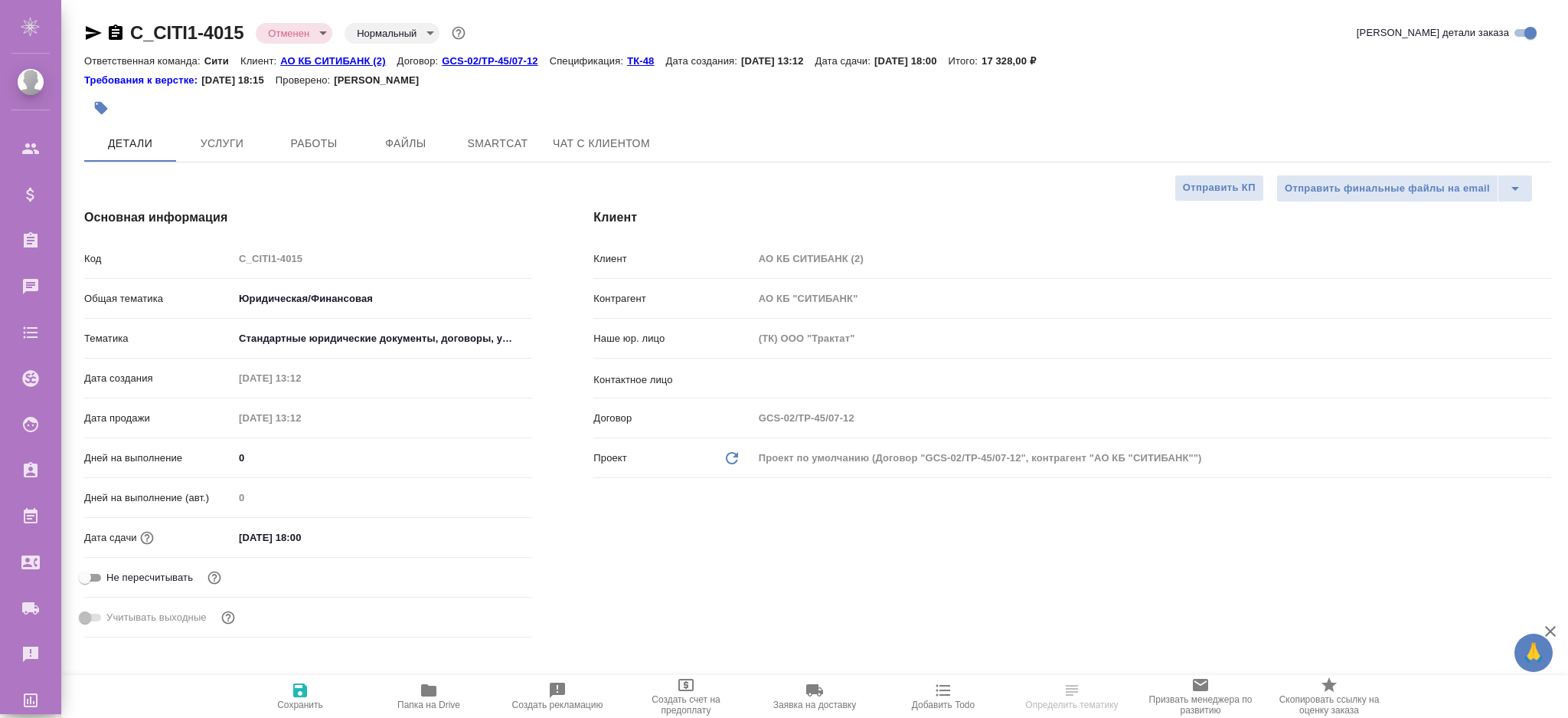
select select "RU"
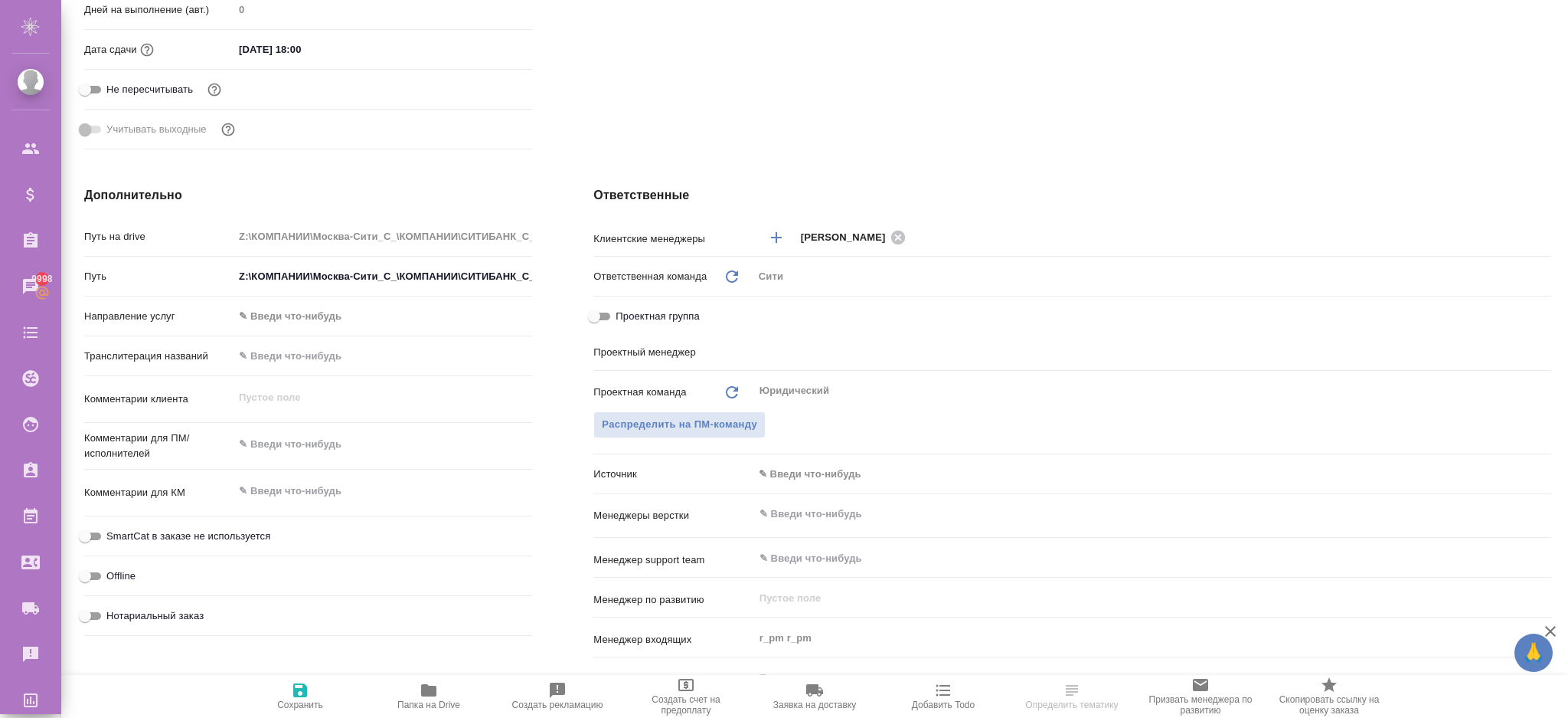
scroll to position [537, 0]
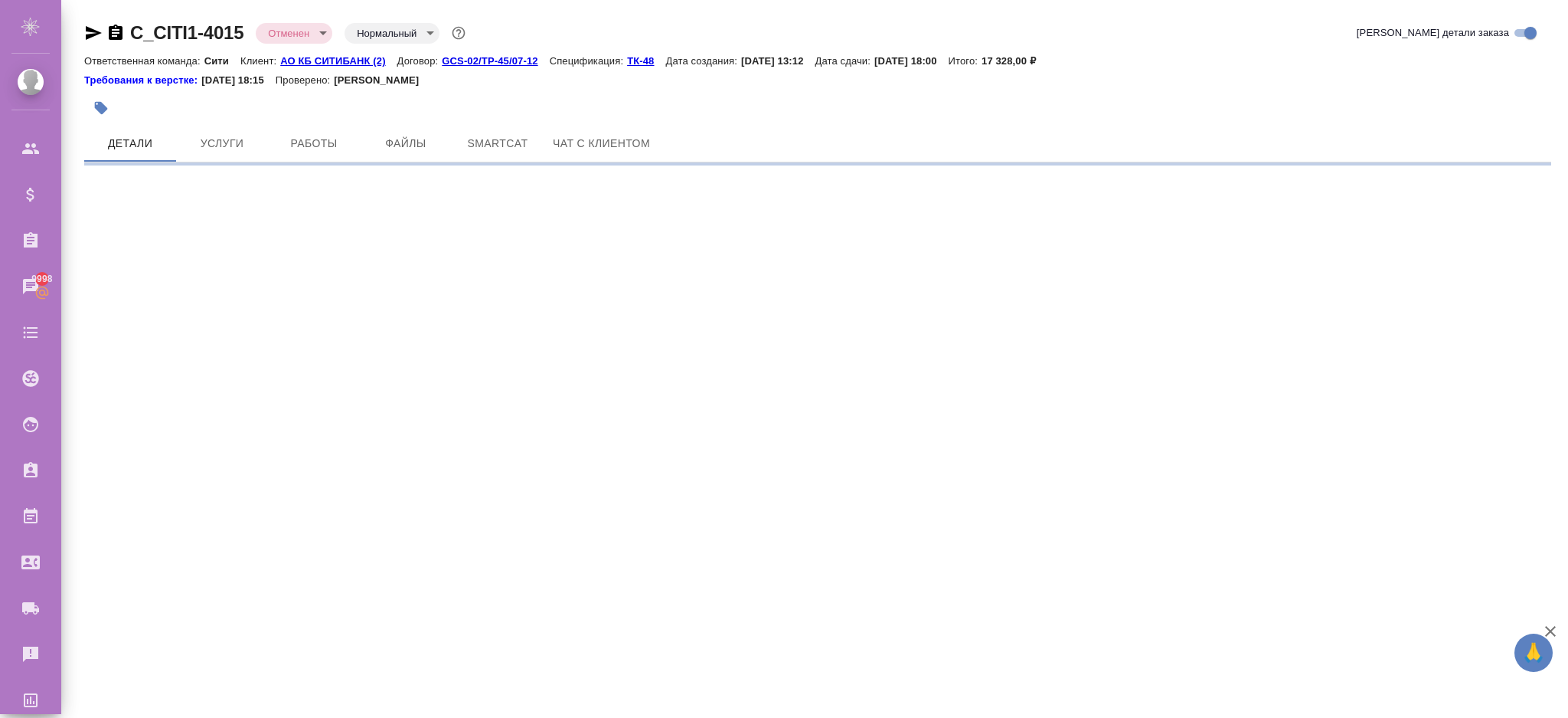
select select "RU"
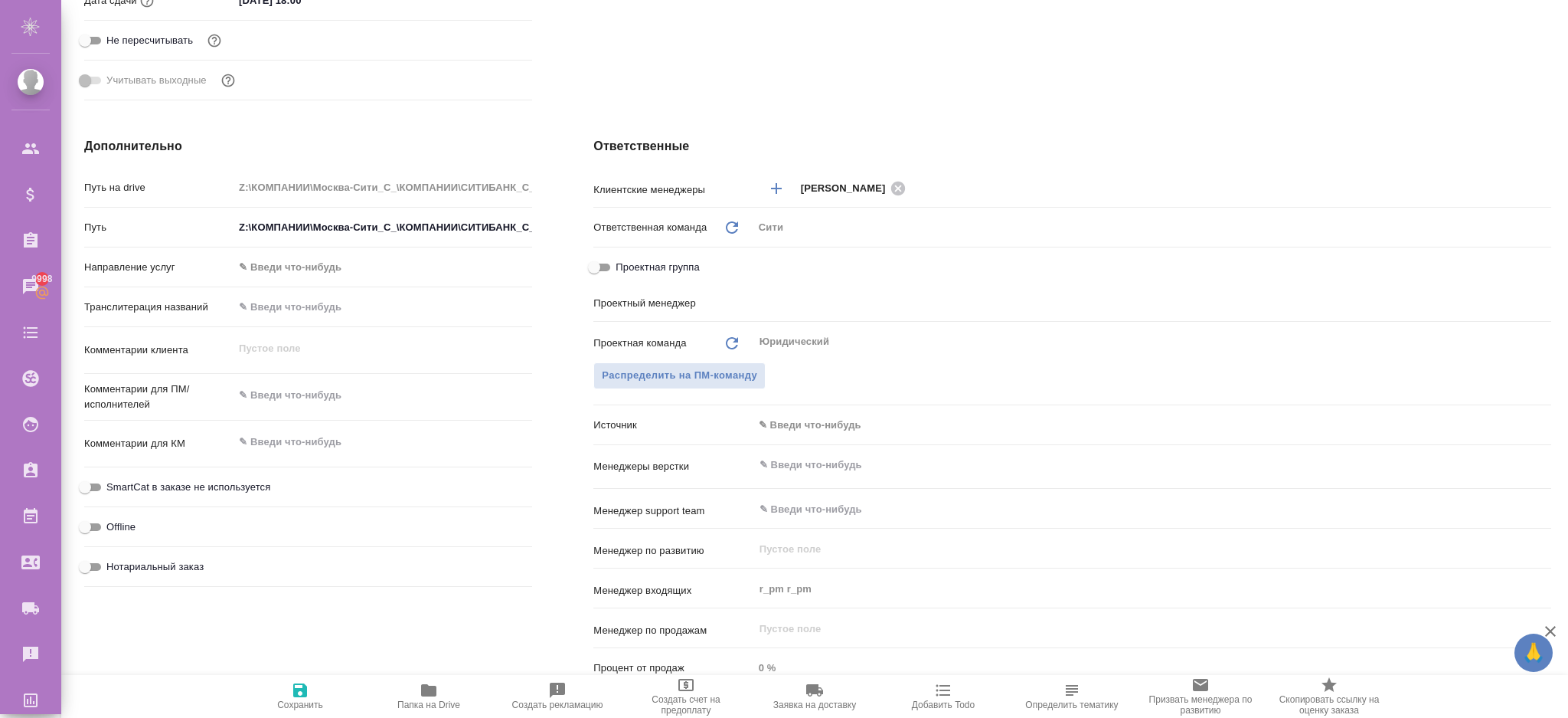
type textarea "x"
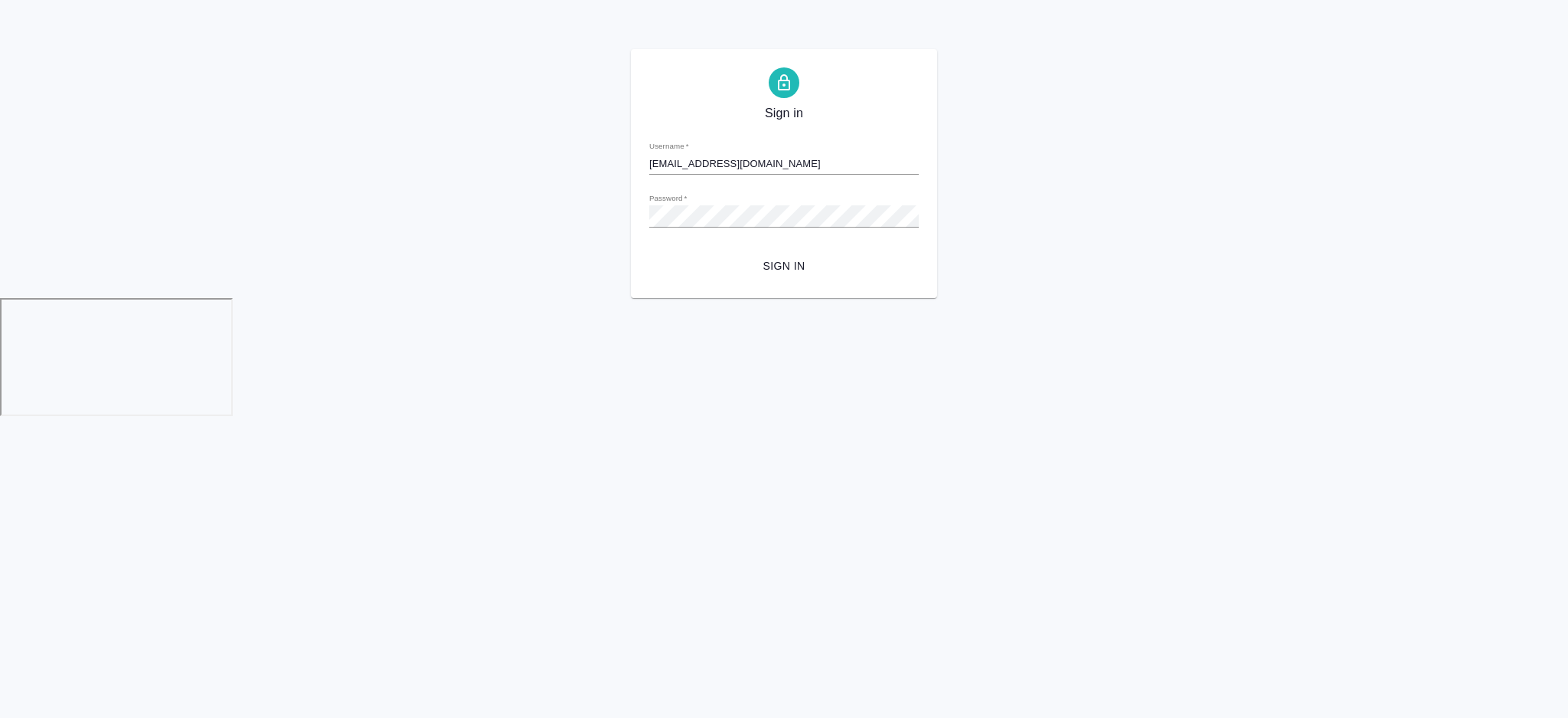
click at [749, 158] on input "[EMAIL_ADDRESS][DOMAIN_NAME]" at bounding box center [784, 164] width 269 height 21
type input "r"
type input "ш"
drag, startPoint x: 713, startPoint y: 152, endPoint x: 709, endPoint y: 165, distance: 13.6
click at [709, 165] on div "Username   *" at bounding box center [784, 157] width 269 height 34
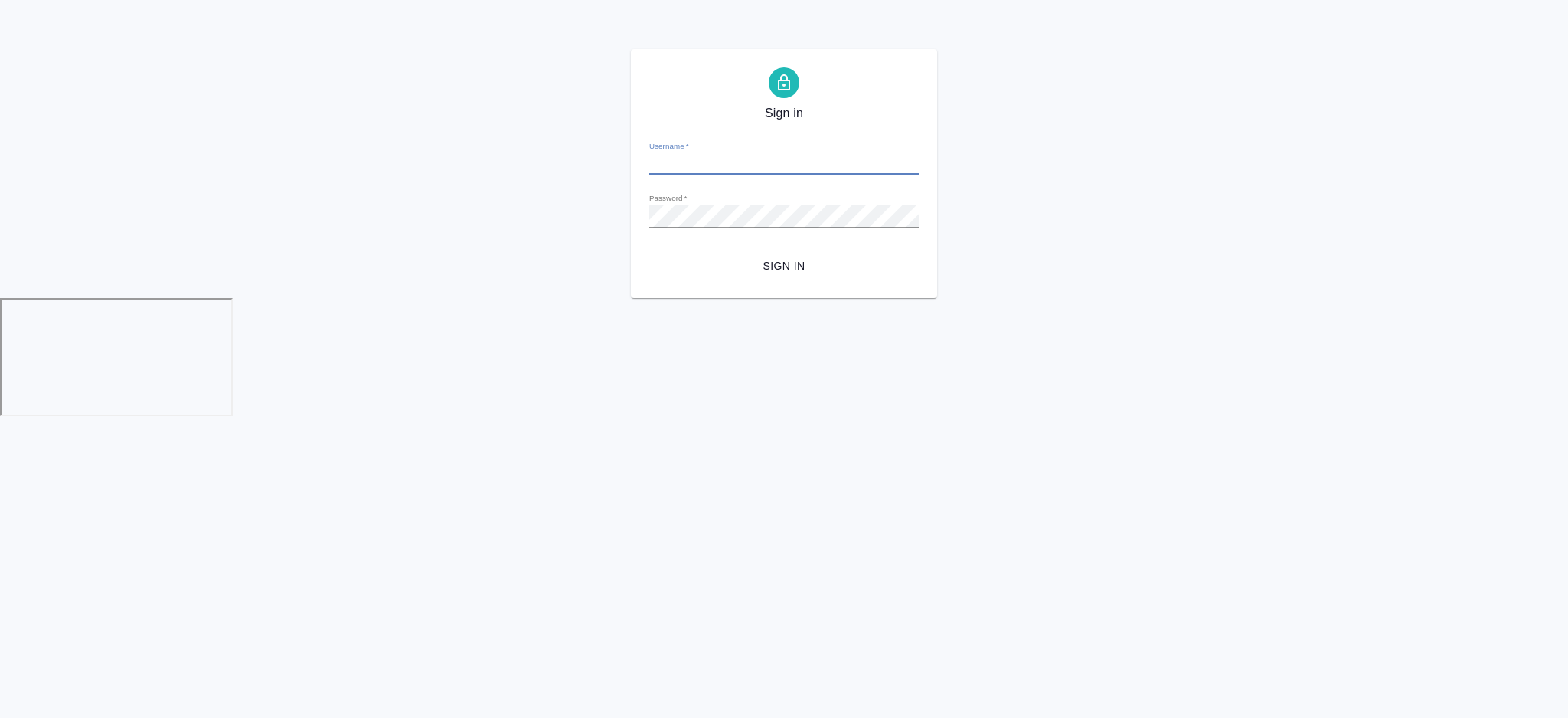
click at [709, 165] on input "Username   *" at bounding box center [784, 164] width 269 height 21
type input "[EMAIL_ADDRESS][DOMAIN_NAME]"
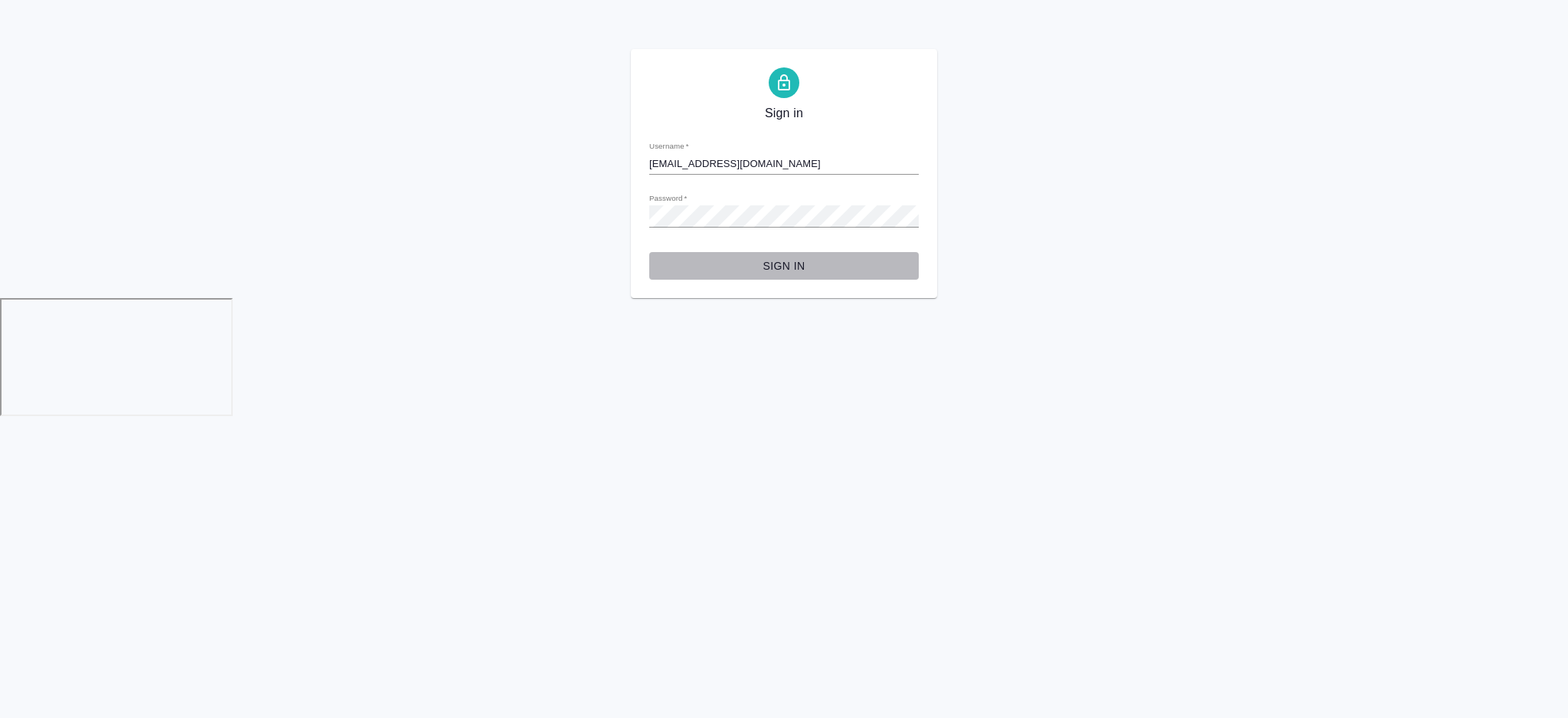
click at [794, 268] on span "Sign in" at bounding box center [784, 266] width 245 height 19
